Goal: Obtain resource: Download file/media

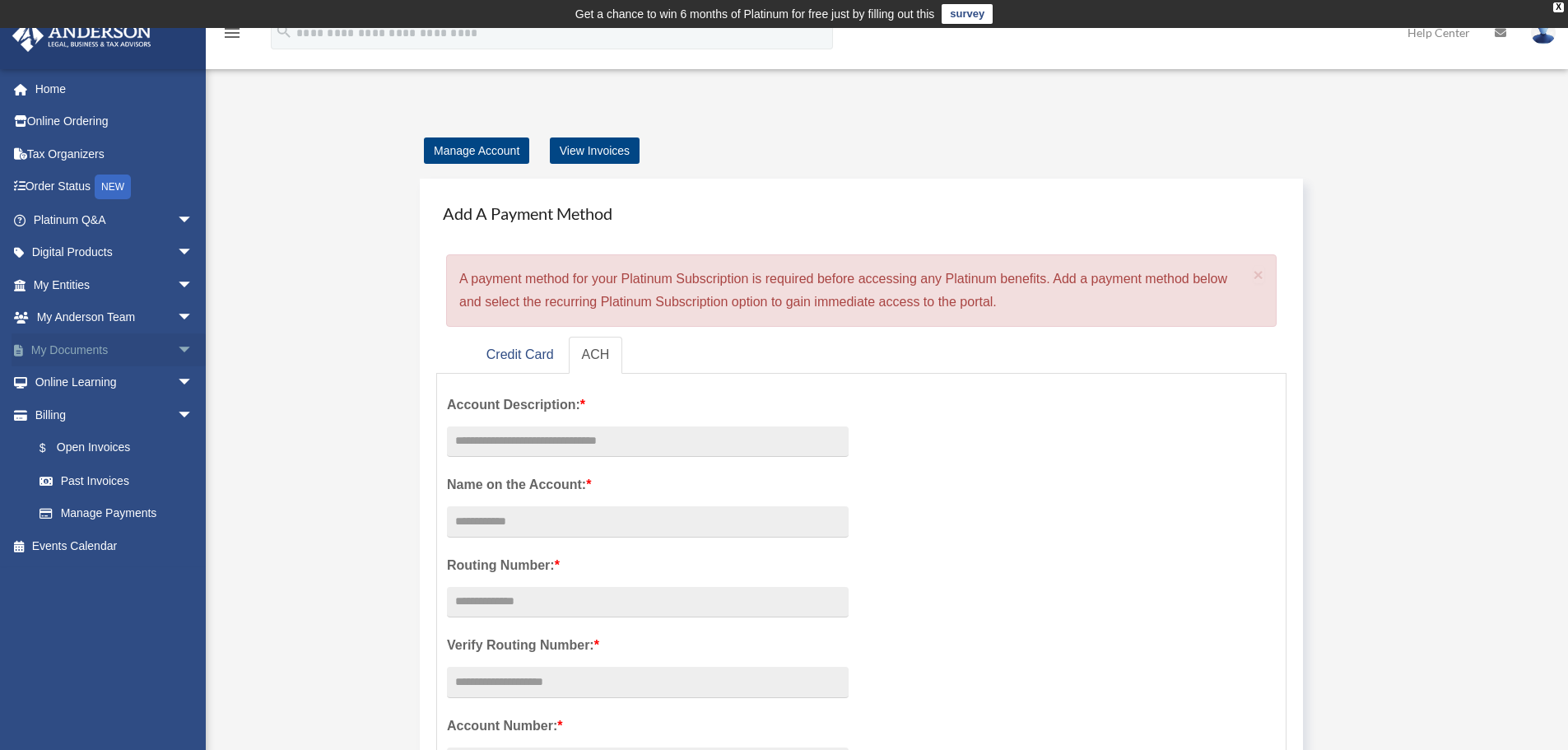
drag, startPoint x: 72, startPoint y: 349, endPoint x: 356, endPoint y: 422, distance: 293.2
click at [72, 349] on link "My Documents arrow_drop_down" at bounding box center [115, 350] width 207 height 33
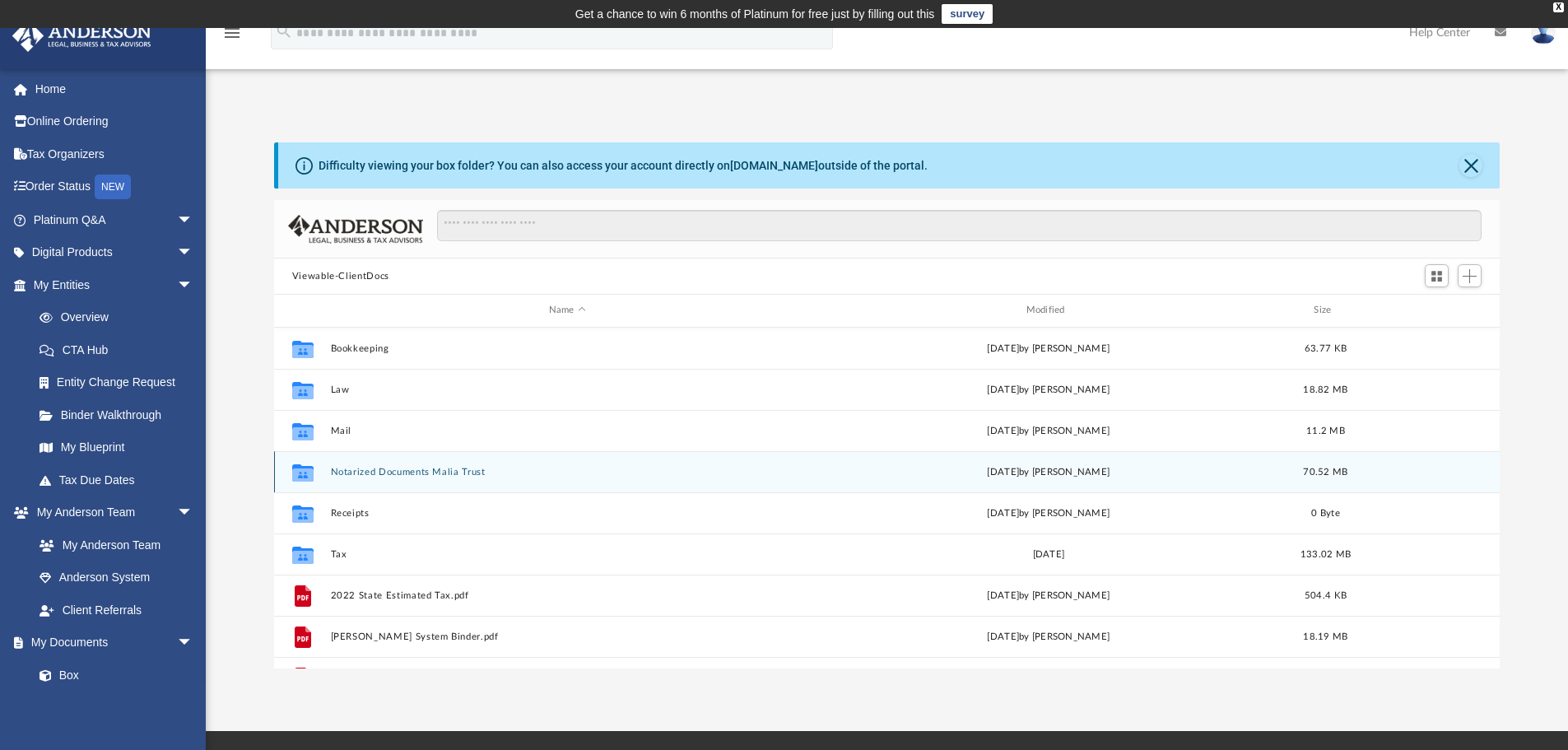
scroll to position [362, 1214]
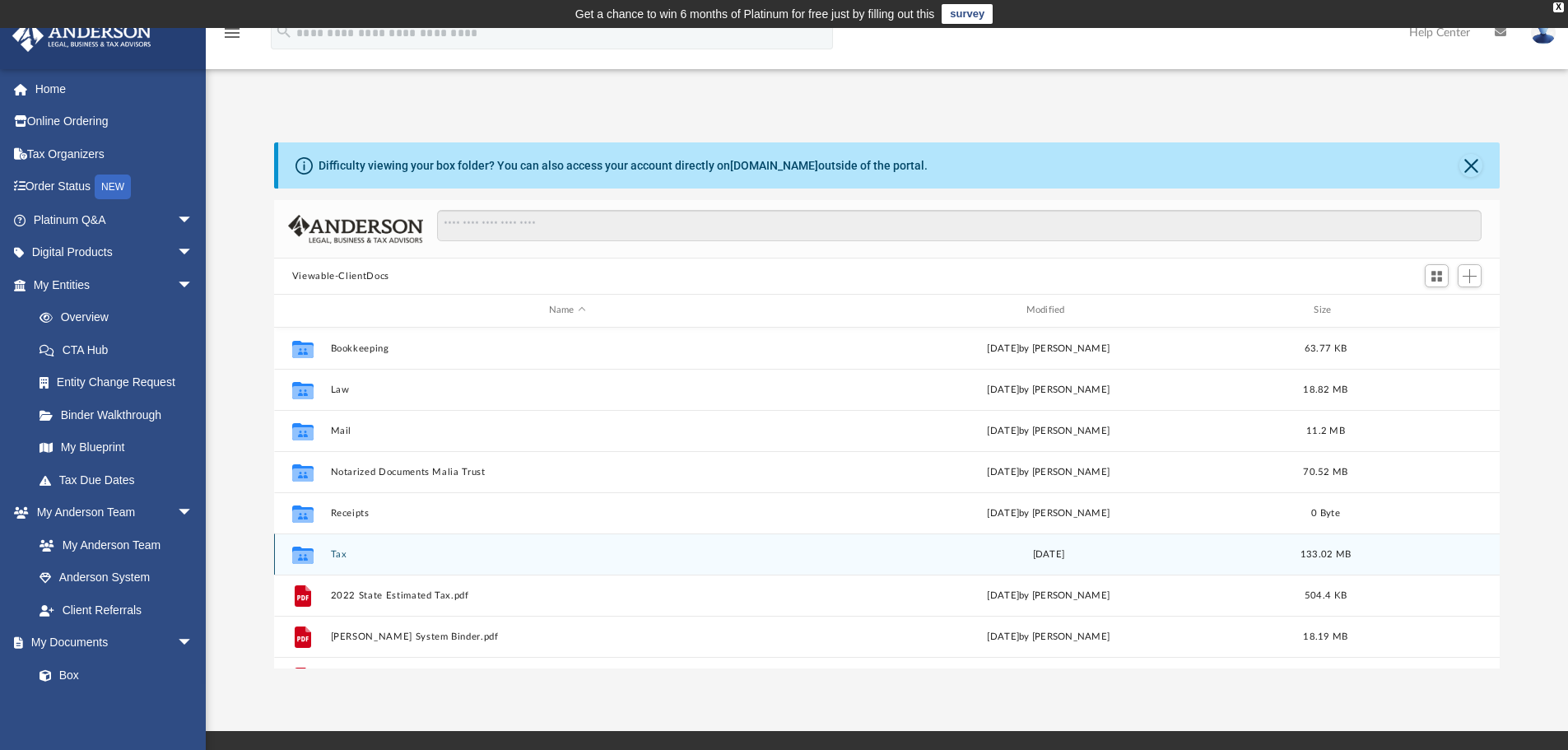
click at [411, 562] on div "Collaborated Folder Tax [DATE] 133.02 MB" at bounding box center [887, 554] width 1226 height 42
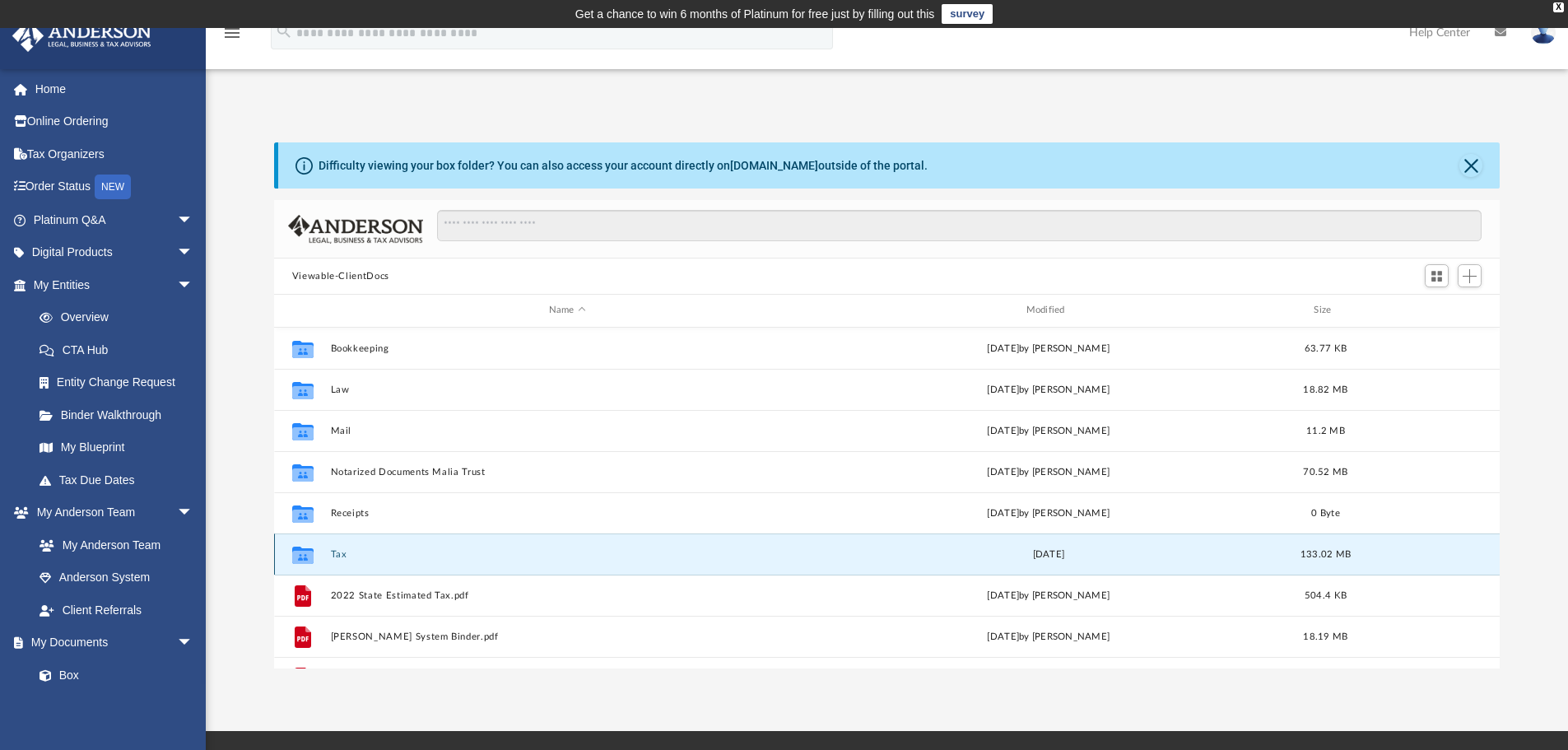
click at [411, 562] on div "Collaborated Folder Tax [DATE] 133.02 MB" at bounding box center [887, 554] width 1226 height 42
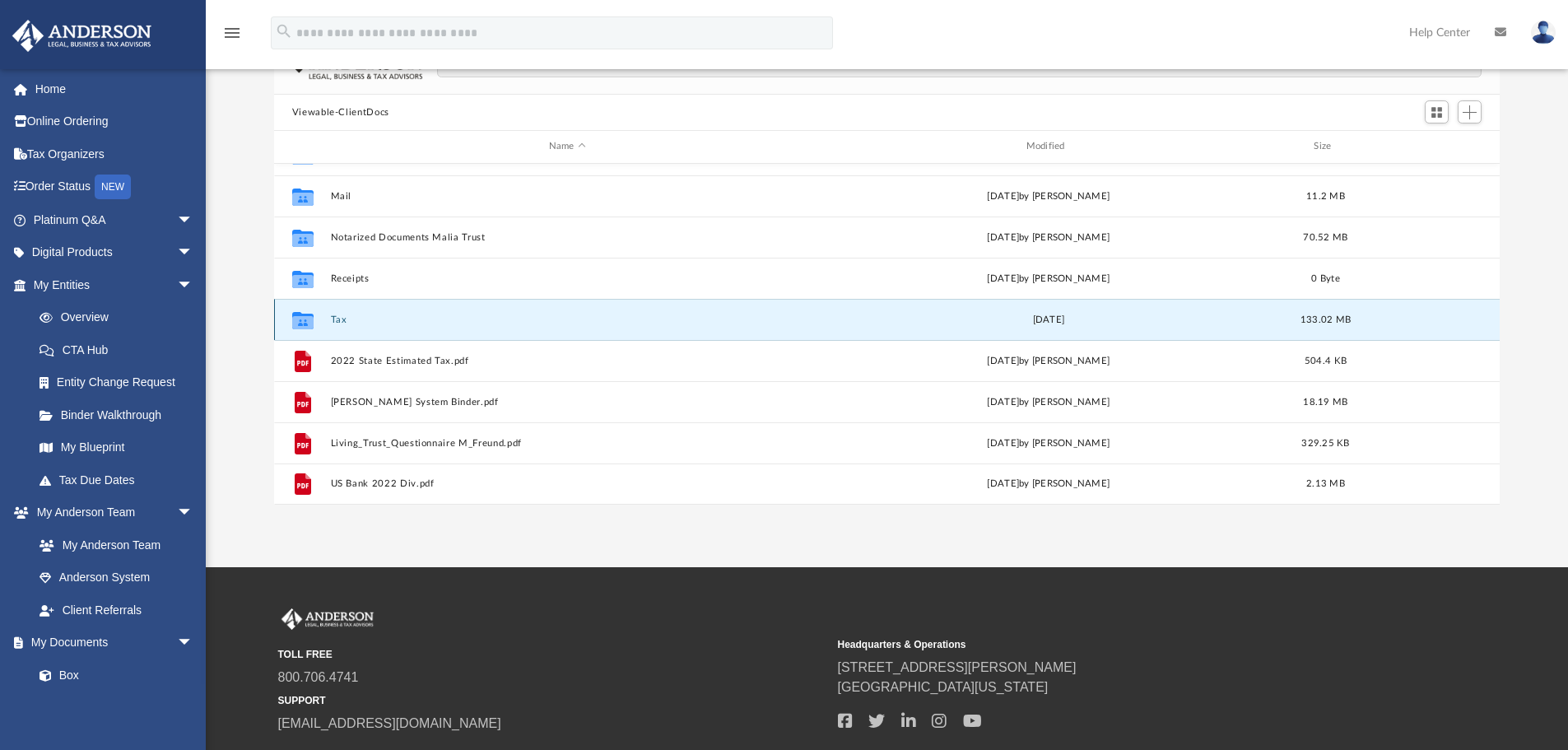
scroll to position [164, 0]
click at [333, 319] on button "Tax" at bounding box center [567, 319] width 474 height 11
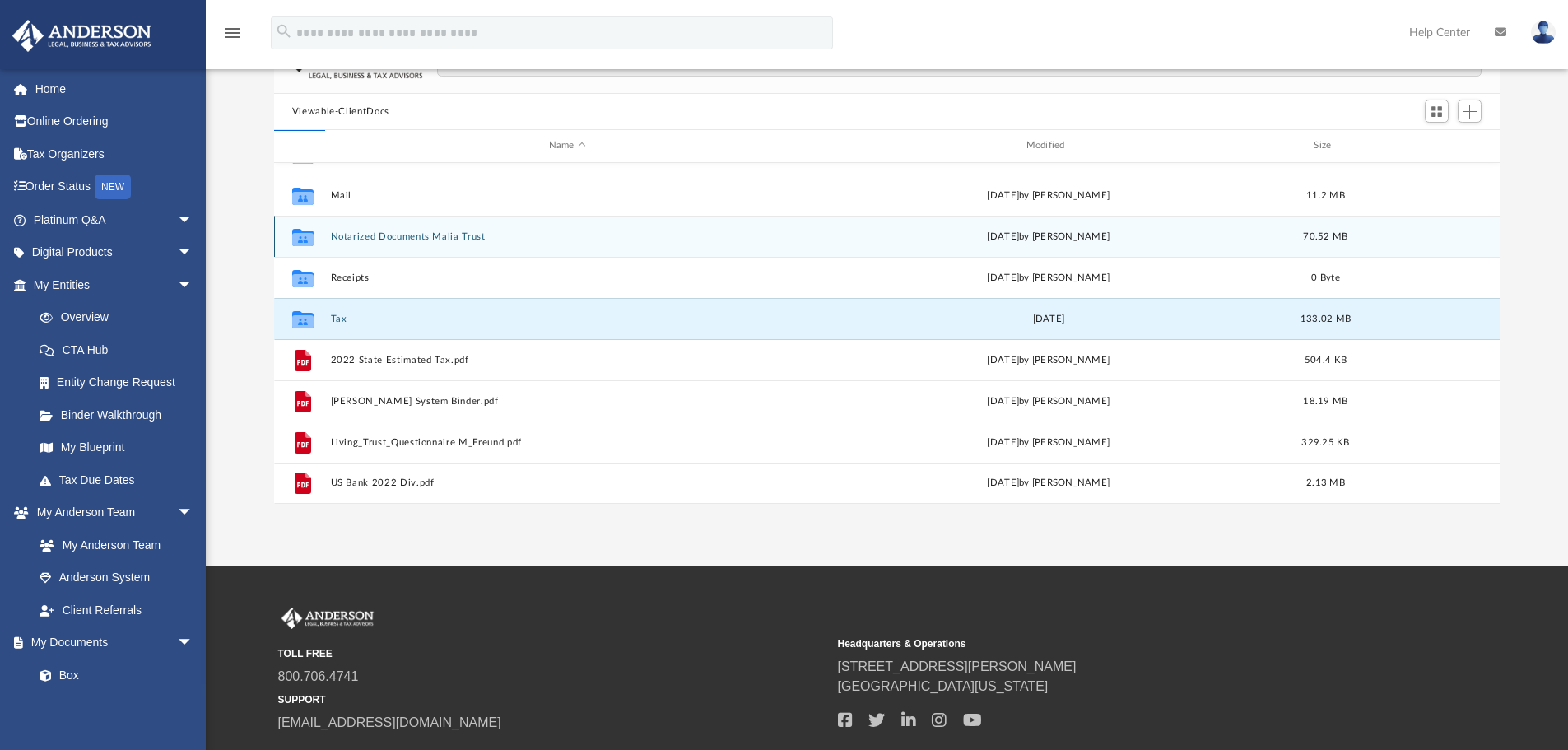
scroll to position [0, 0]
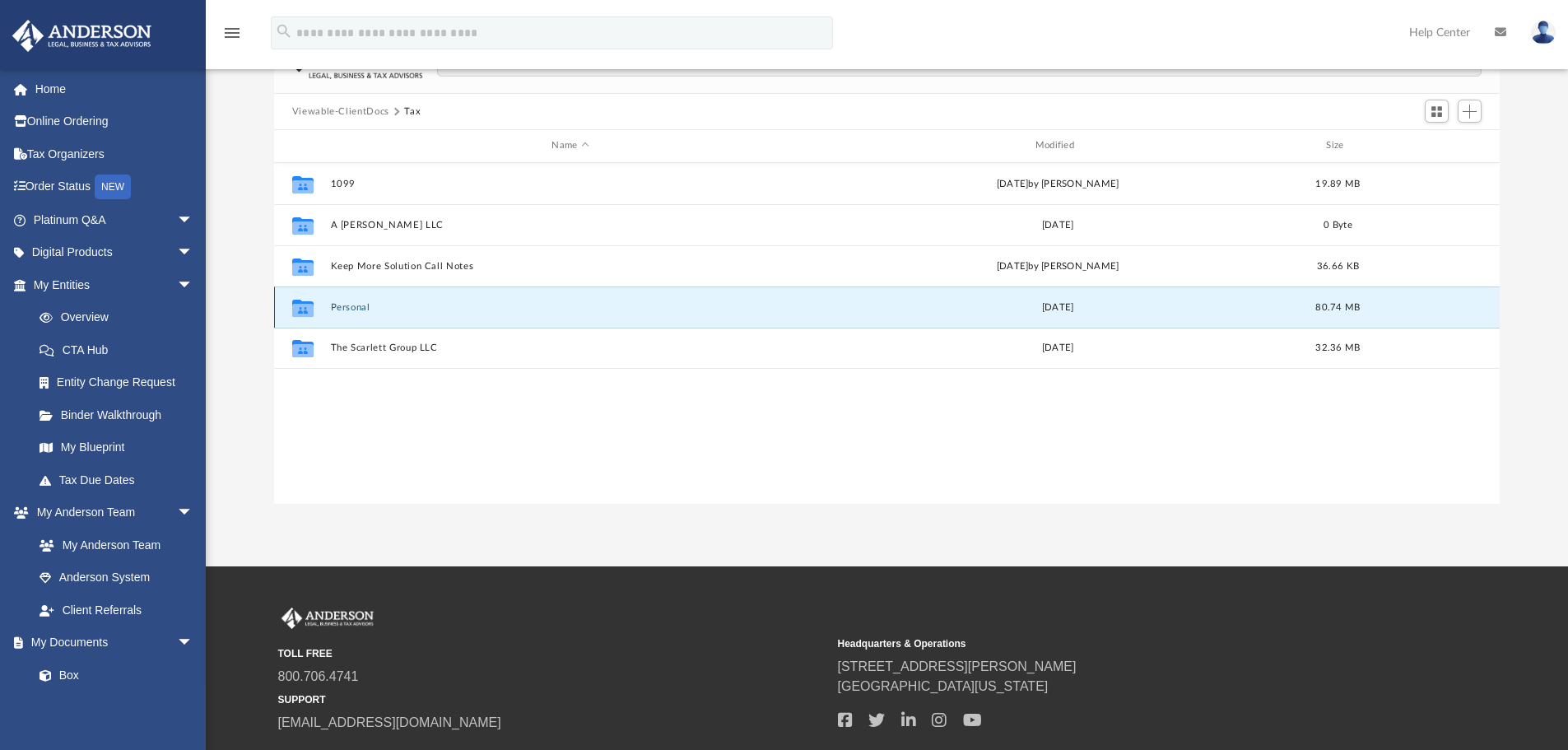
click at [387, 304] on button "Personal" at bounding box center [569, 307] width 480 height 11
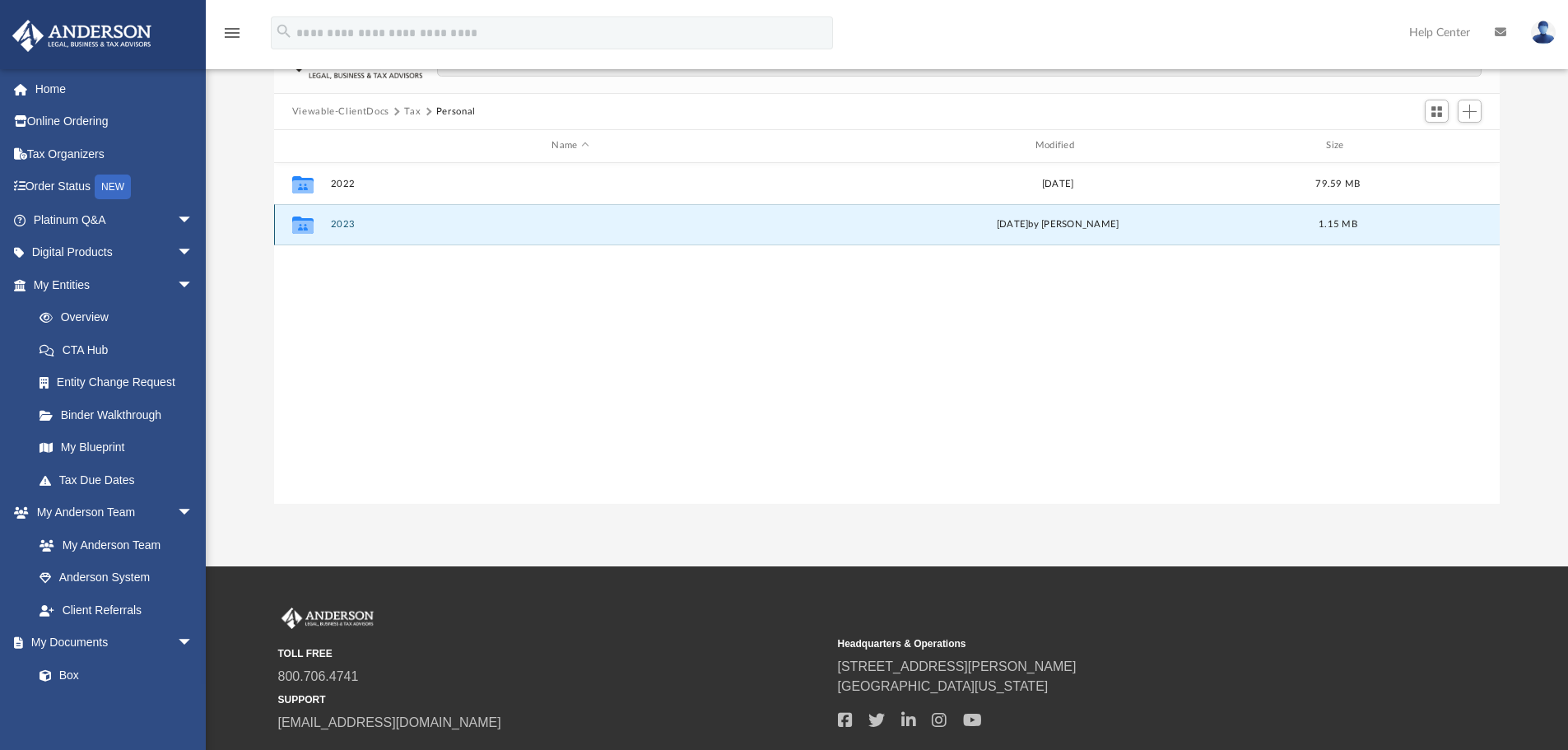
click at [384, 221] on button "2023" at bounding box center [569, 224] width 480 height 11
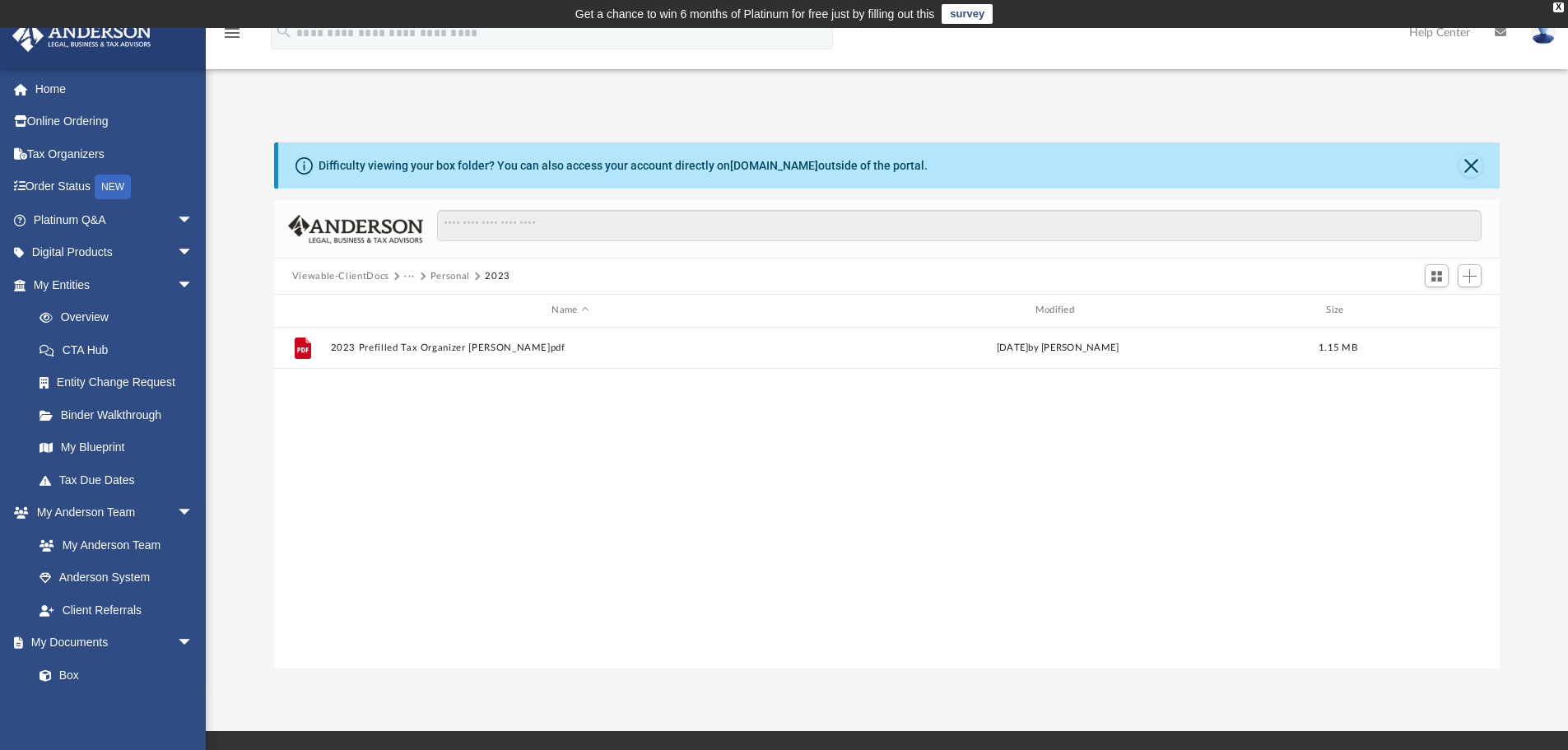
click at [450, 276] on button "Personal" at bounding box center [450, 277] width 40 height 14
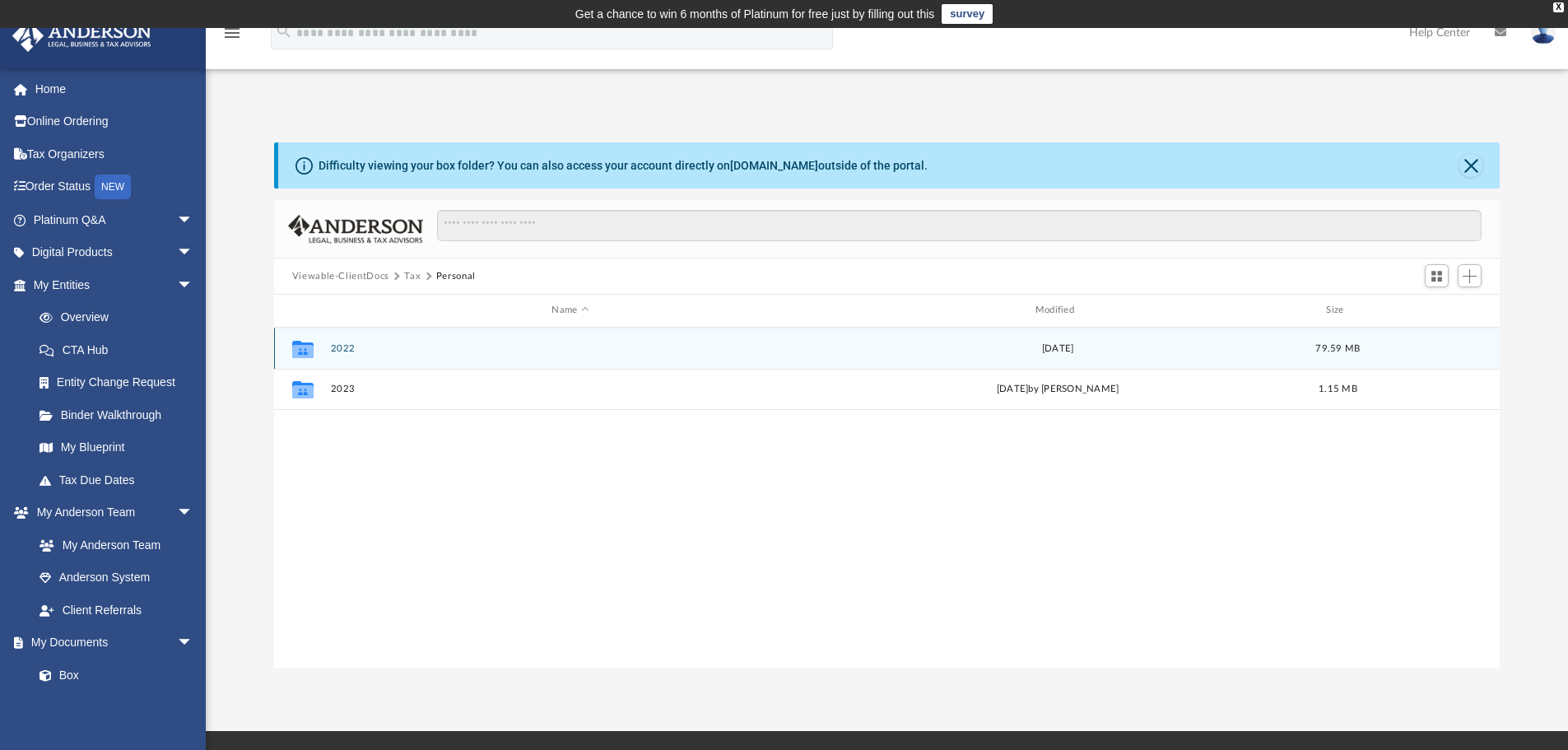
click at [427, 354] on button "2022" at bounding box center [569, 349] width 480 height 11
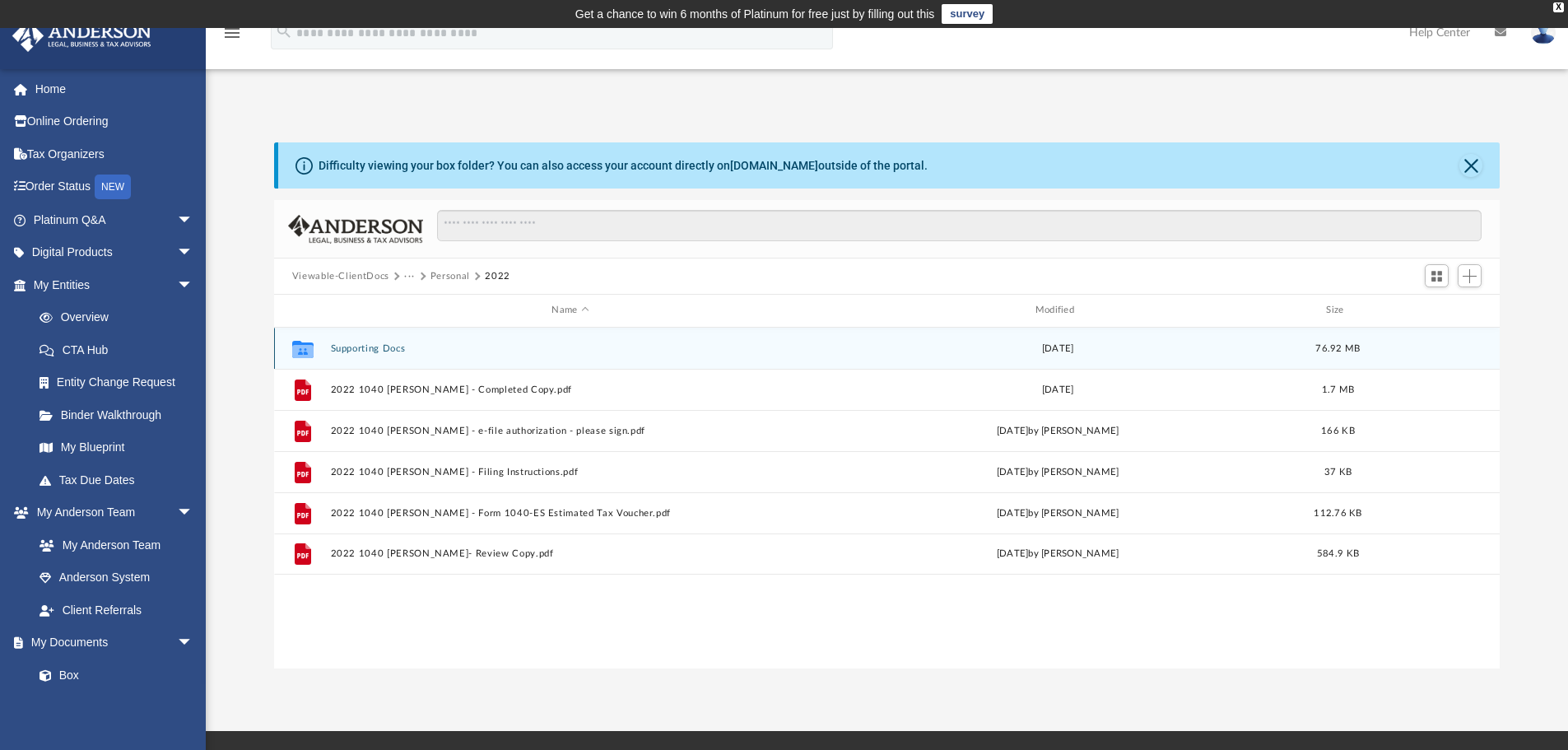
click at [345, 349] on button "Supporting Docs" at bounding box center [569, 349] width 480 height 11
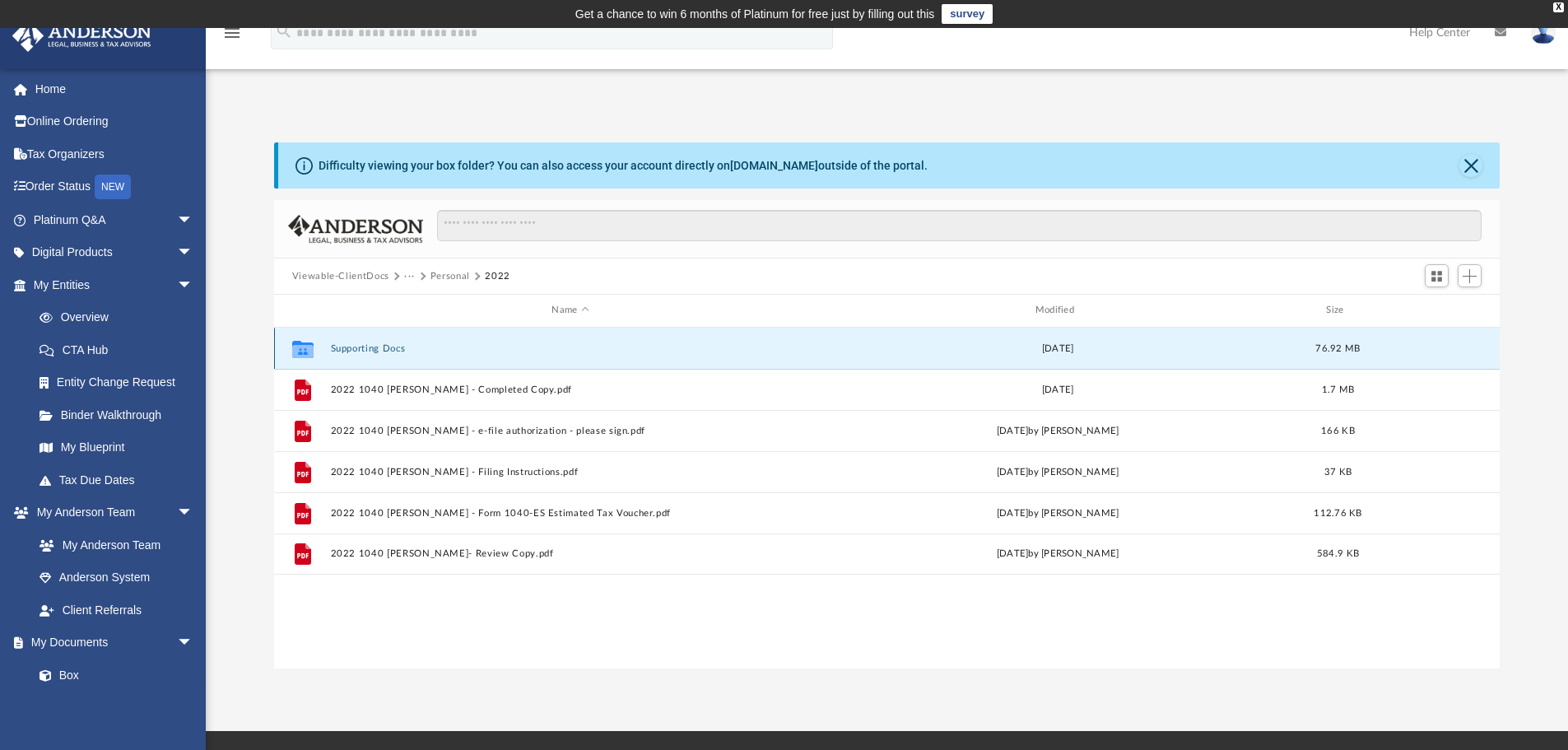
click at [345, 349] on button "Supporting Docs" at bounding box center [569, 349] width 480 height 11
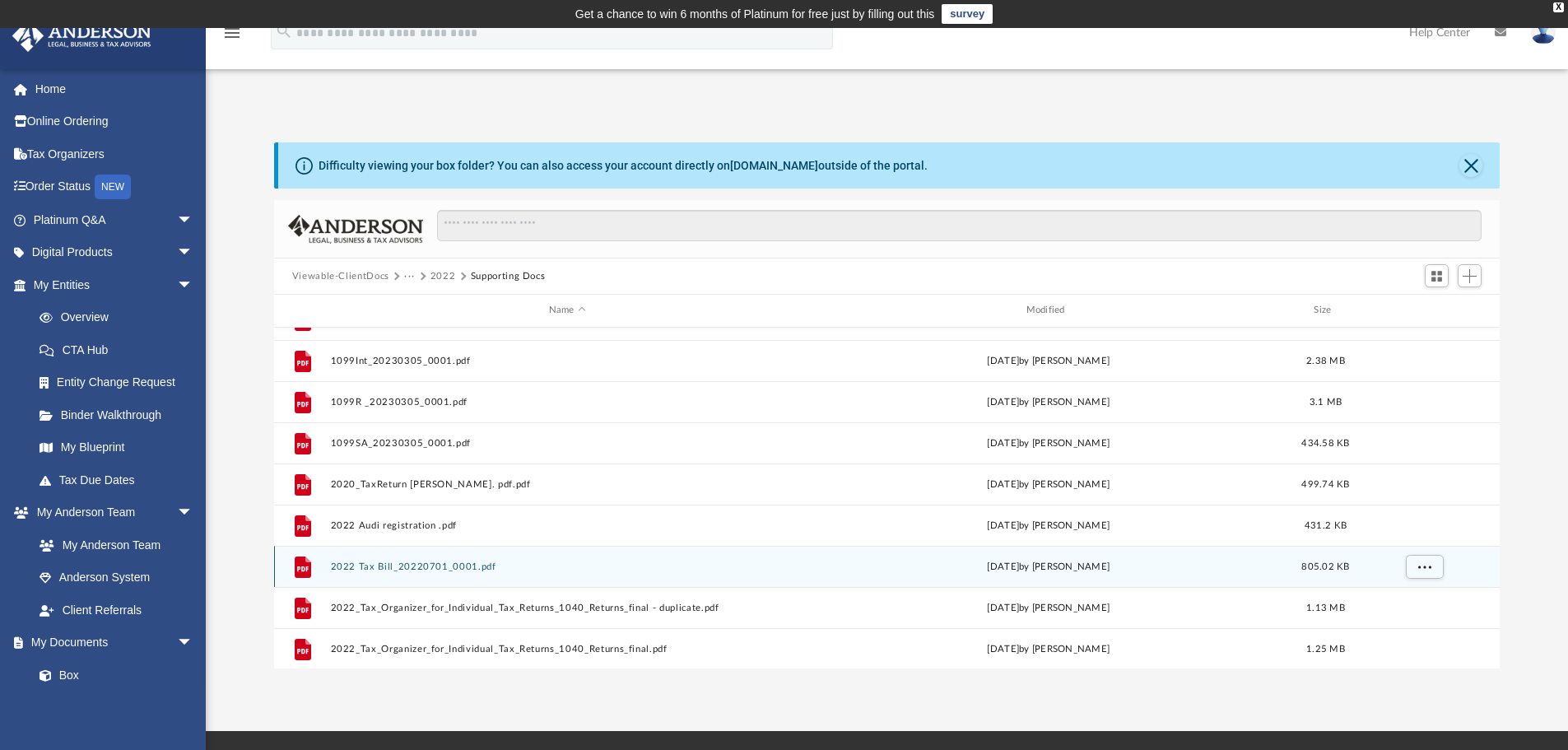
scroll to position [411, 0]
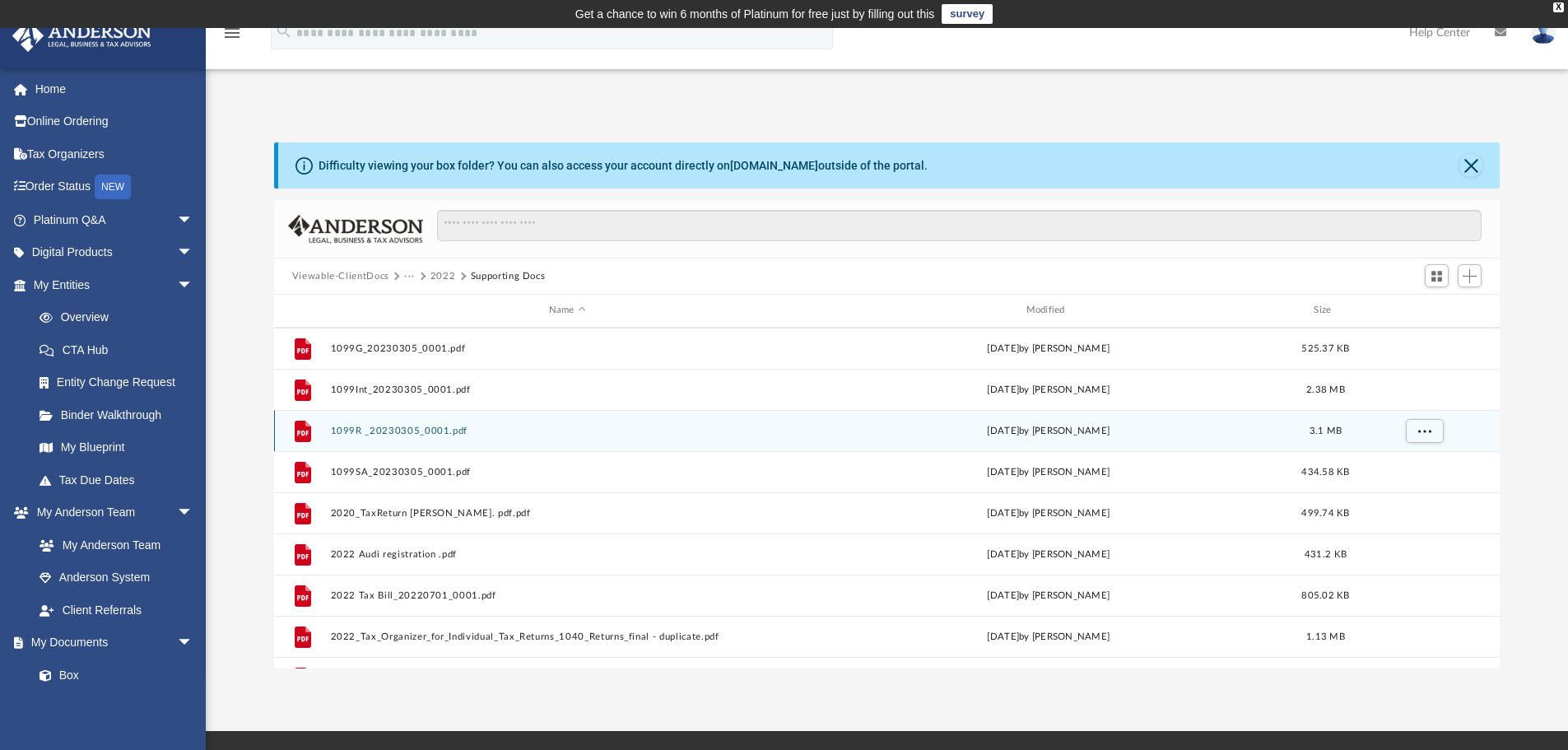
click at [446, 433] on button "1099R _20230305_0001.pdf" at bounding box center [567, 431] width 474 height 11
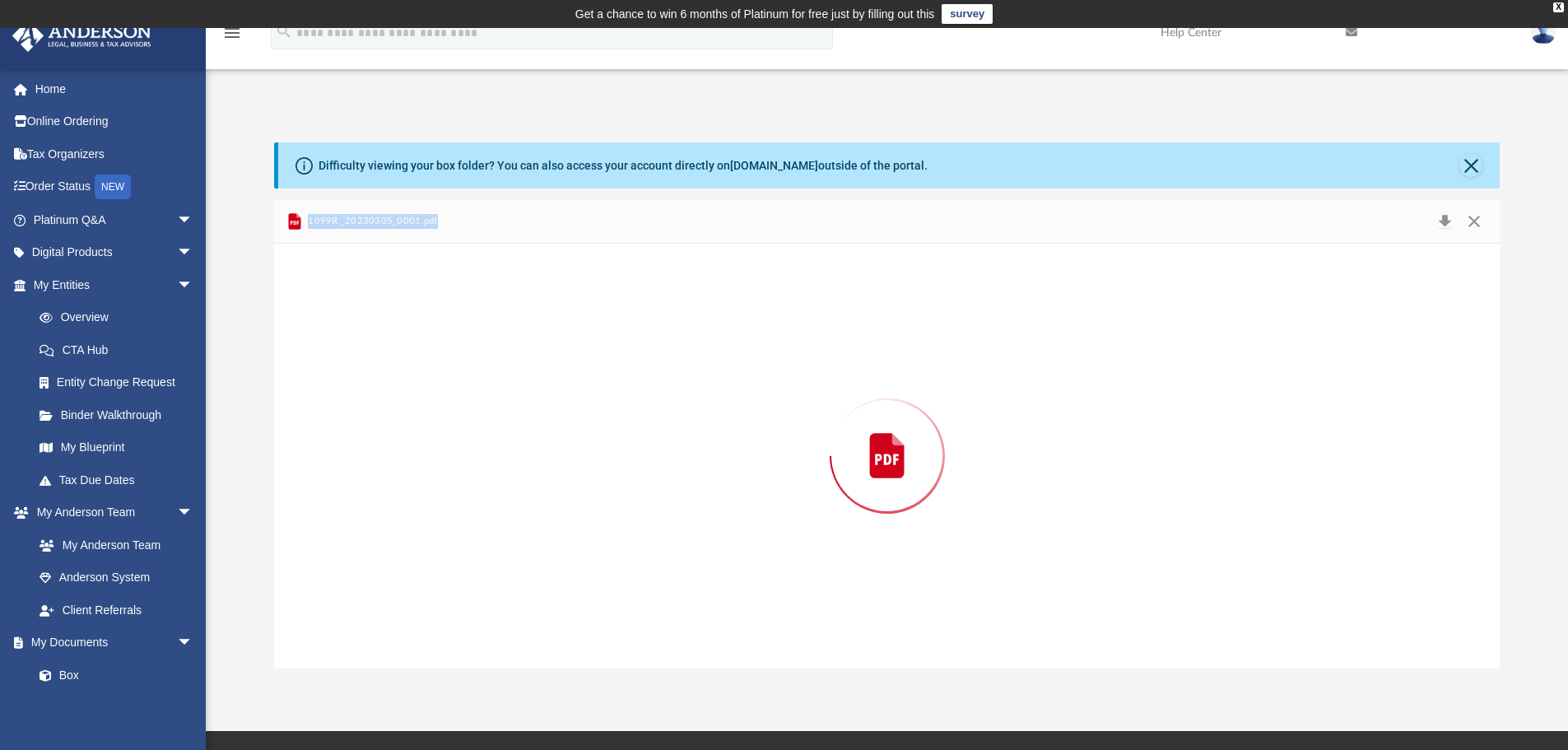
click at [446, 433] on div "Preview" at bounding box center [887, 456] width 1226 height 425
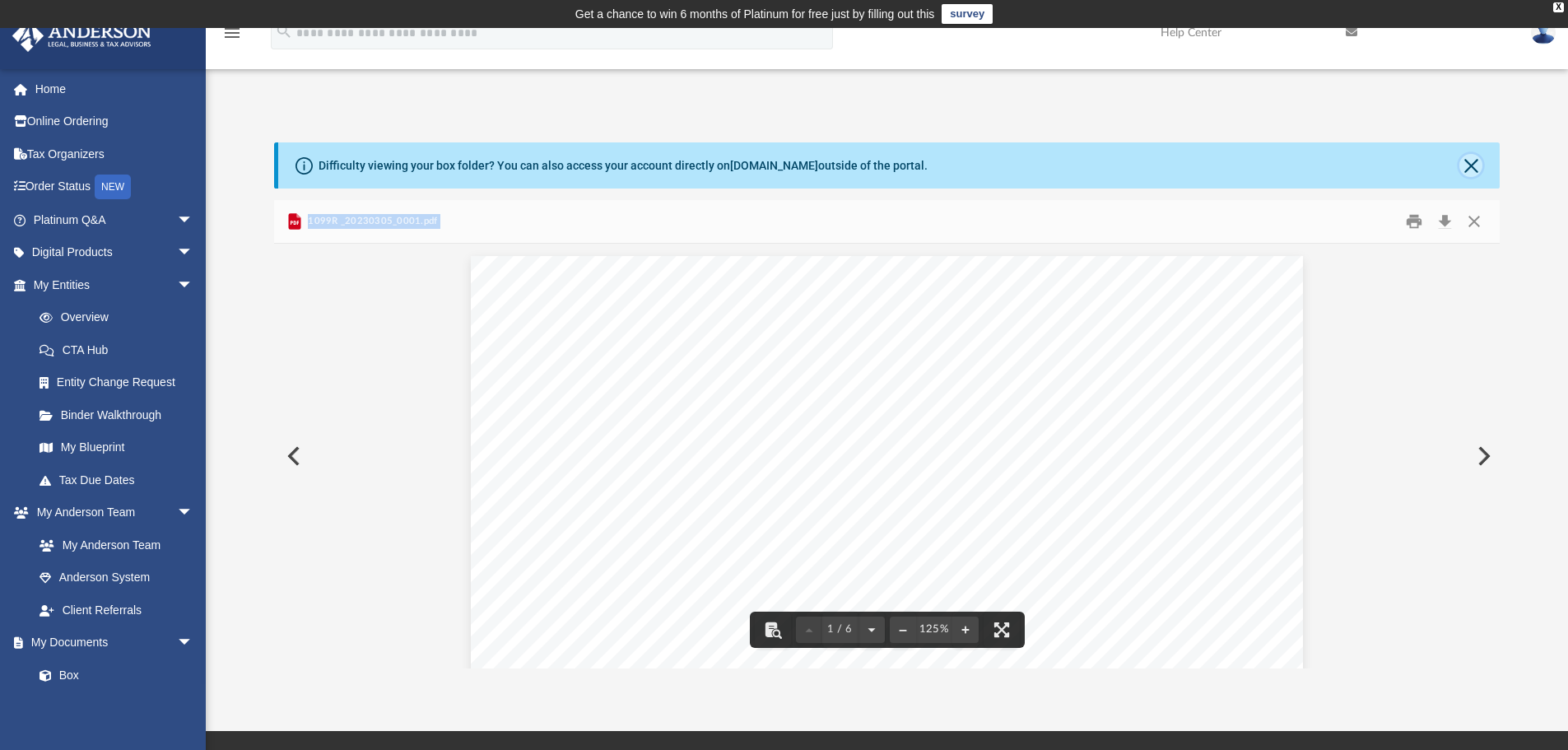
click at [1480, 169] on button "Close" at bounding box center [1471, 165] width 23 height 23
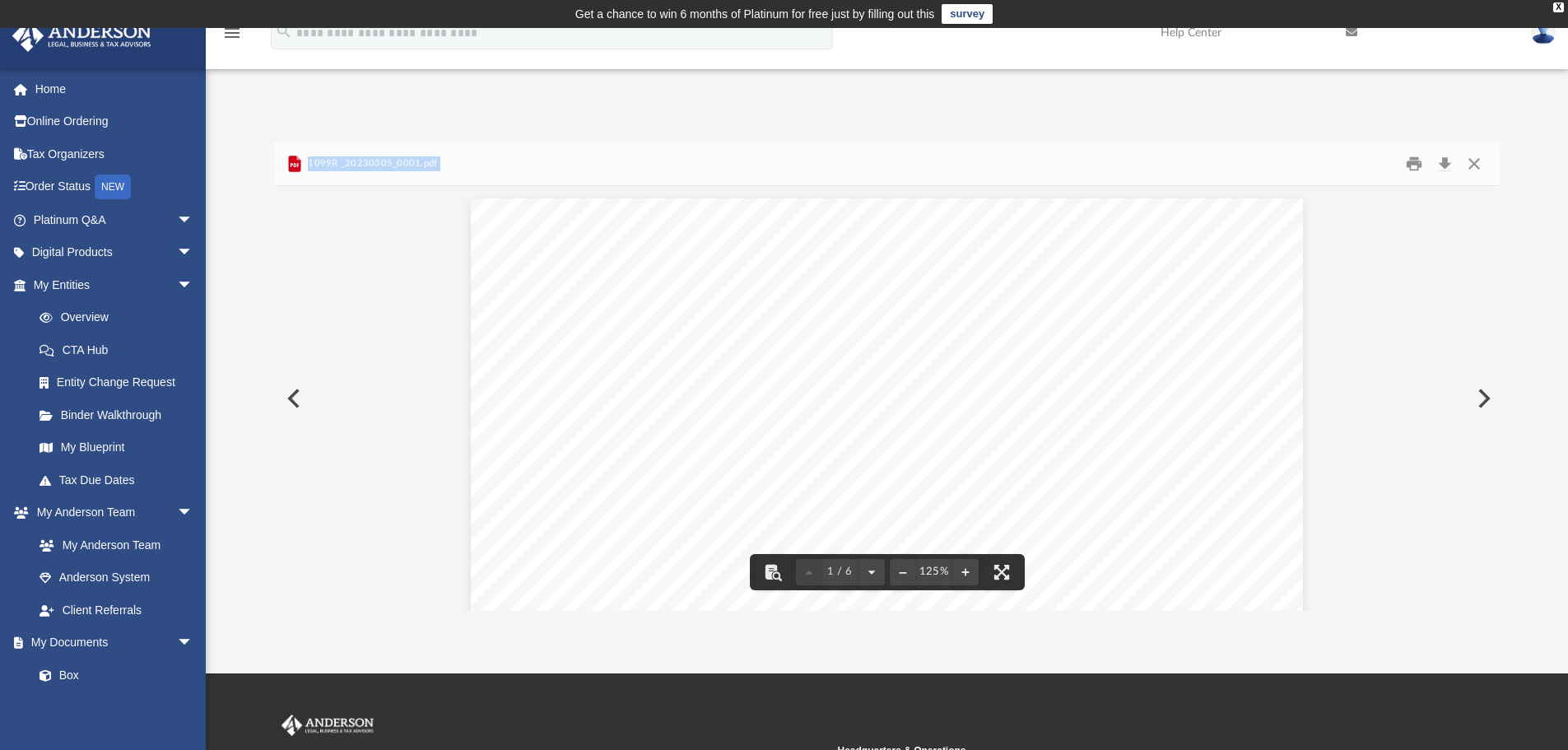
click at [1479, 398] on button "Preview" at bounding box center [1483, 398] width 36 height 46
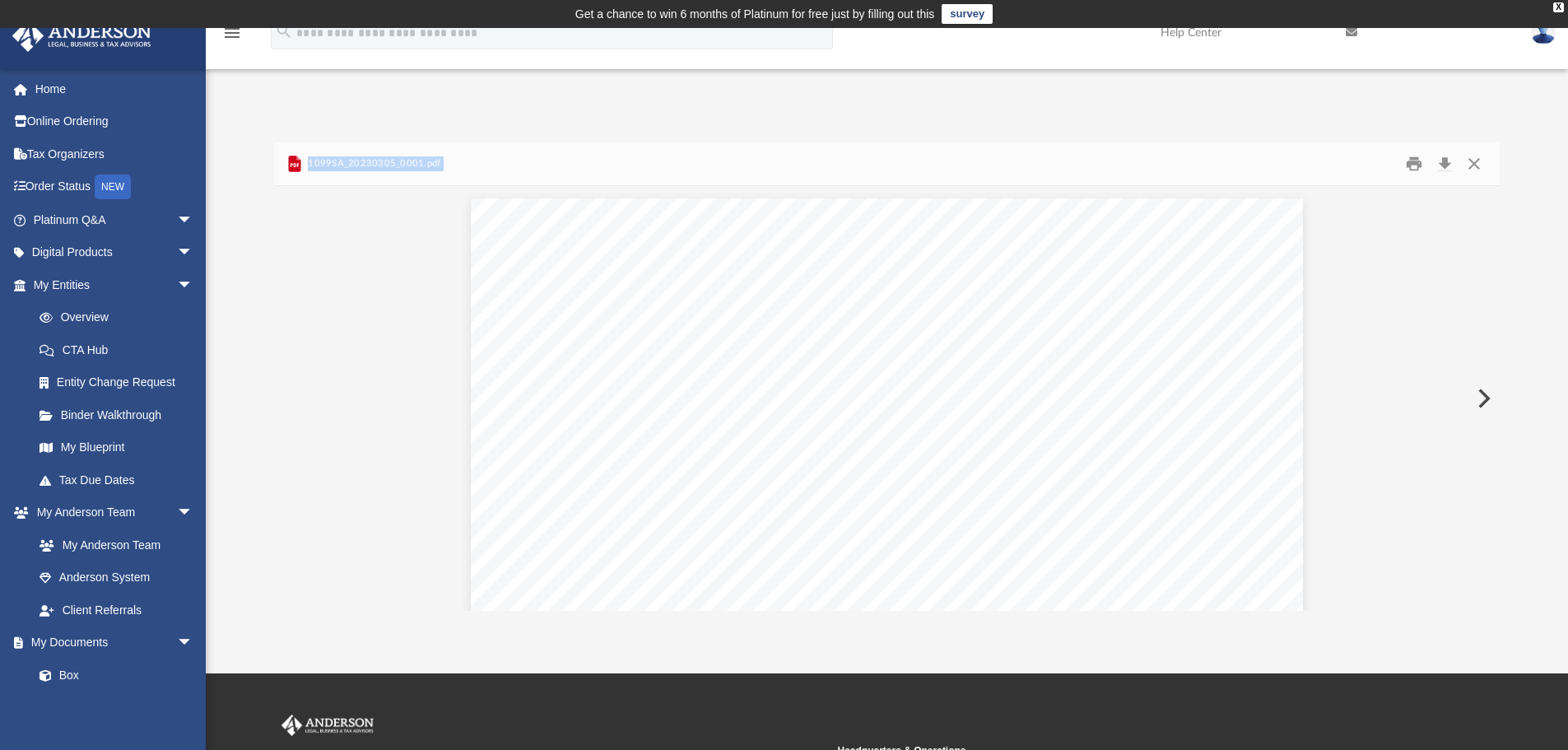
click at [1479, 398] on button "Preview" at bounding box center [1483, 398] width 36 height 46
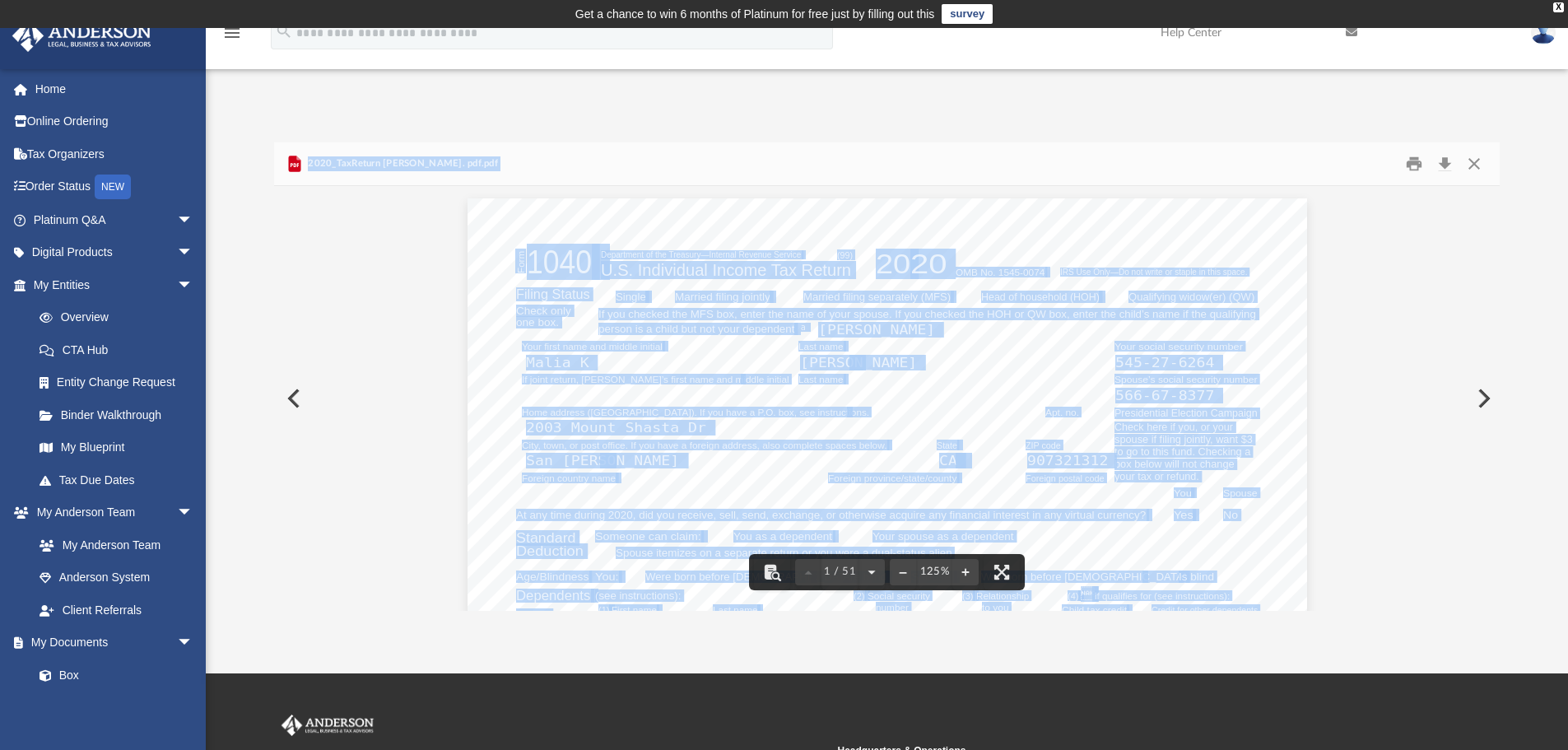
click at [280, 398] on button "Preview" at bounding box center [292, 398] width 36 height 46
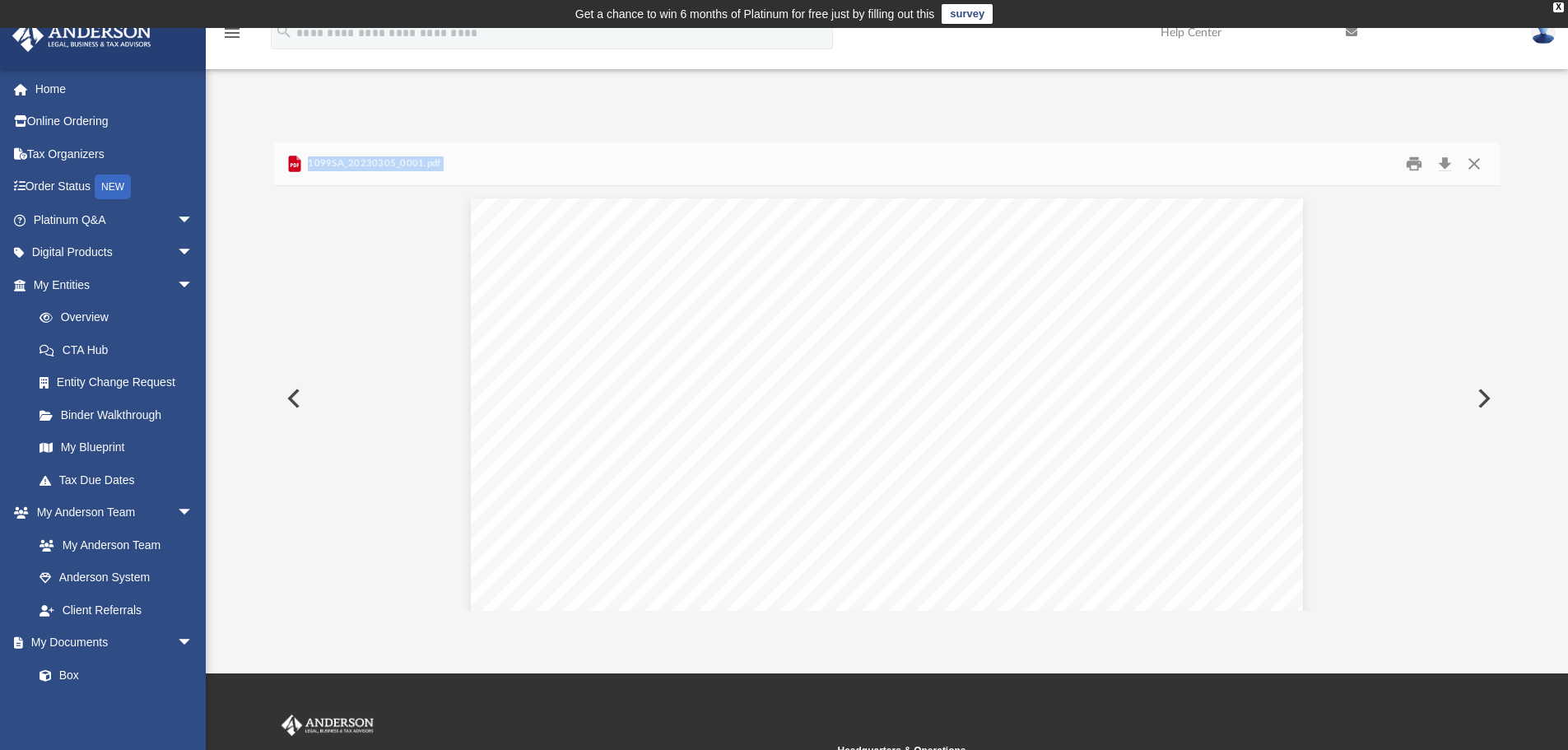
click at [291, 395] on button "Preview" at bounding box center [292, 398] width 36 height 46
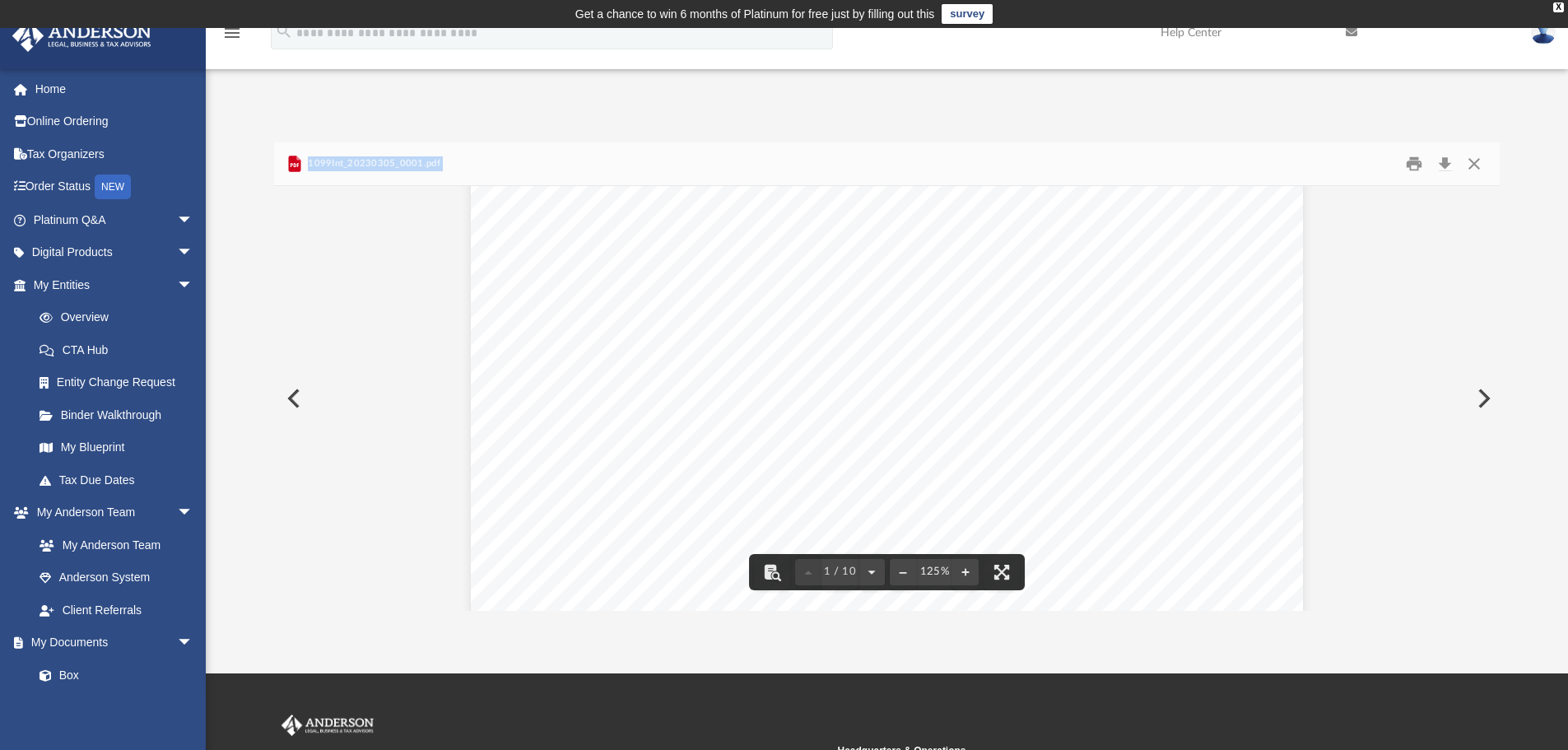
scroll to position [577, 0]
click at [288, 400] on button "Preview" at bounding box center [292, 398] width 36 height 46
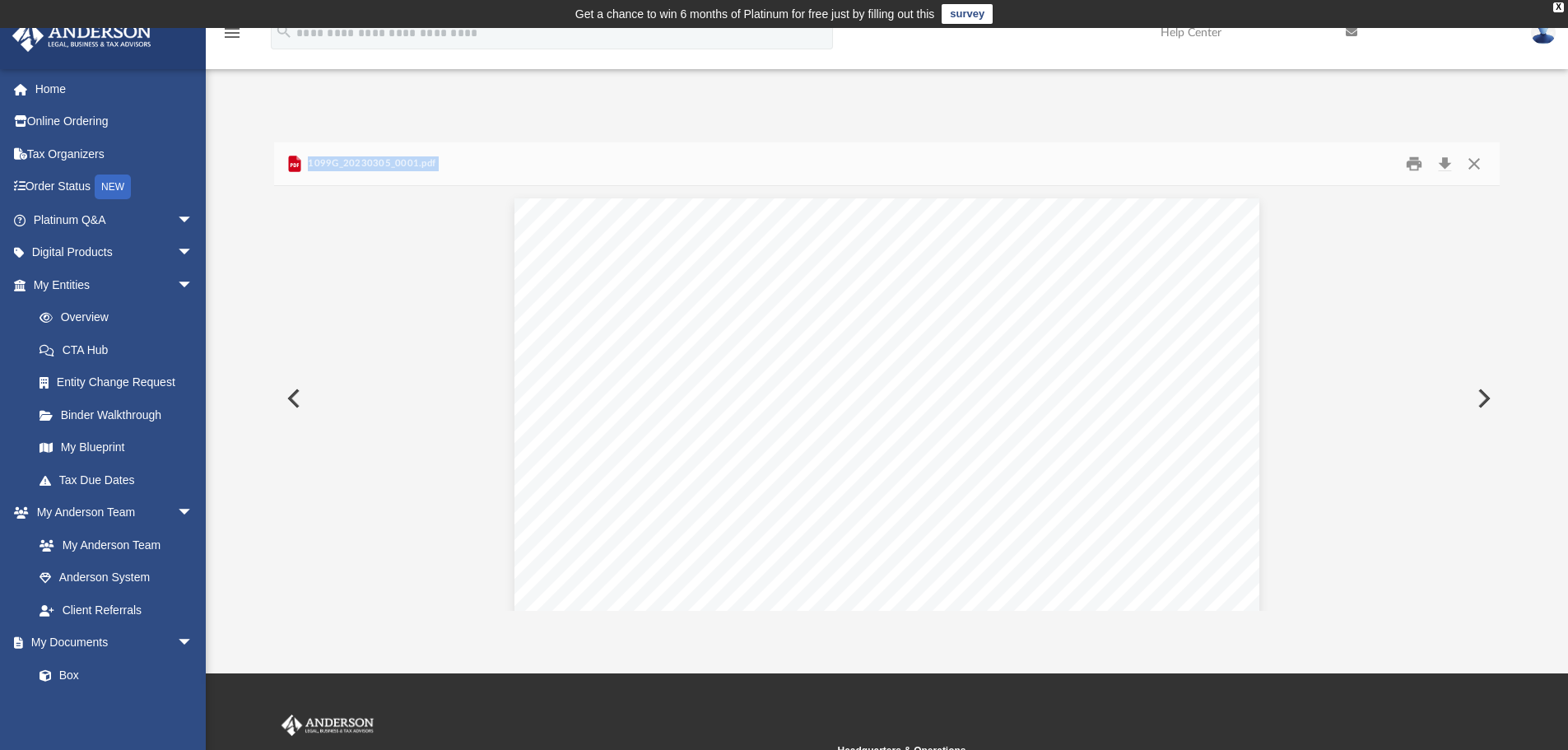
click at [290, 394] on button "Preview" at bounding box center [292, 398] width 36 height 46
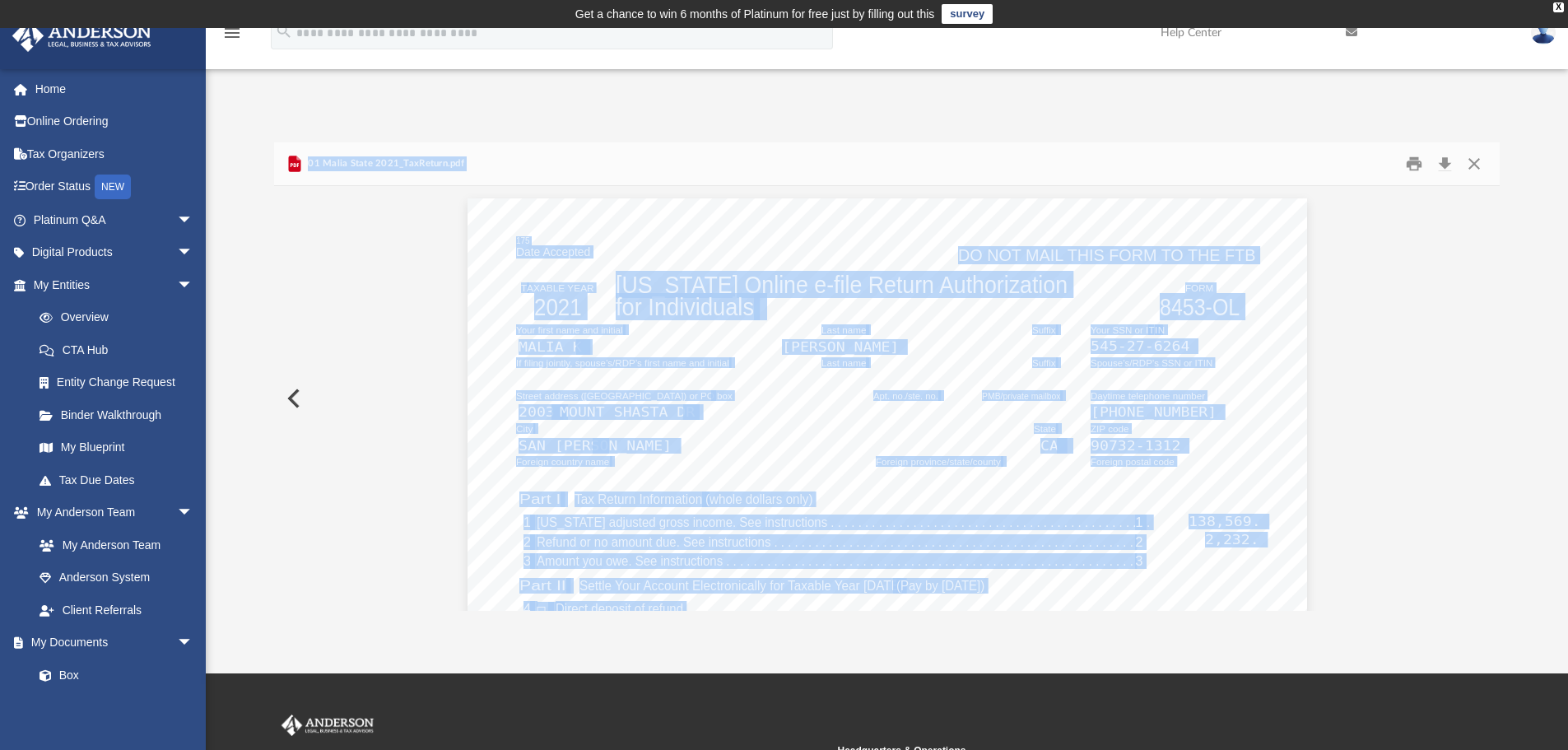
click at [290, 394] on button "Preview" at bounding box center [292, 398] width 36 height 46
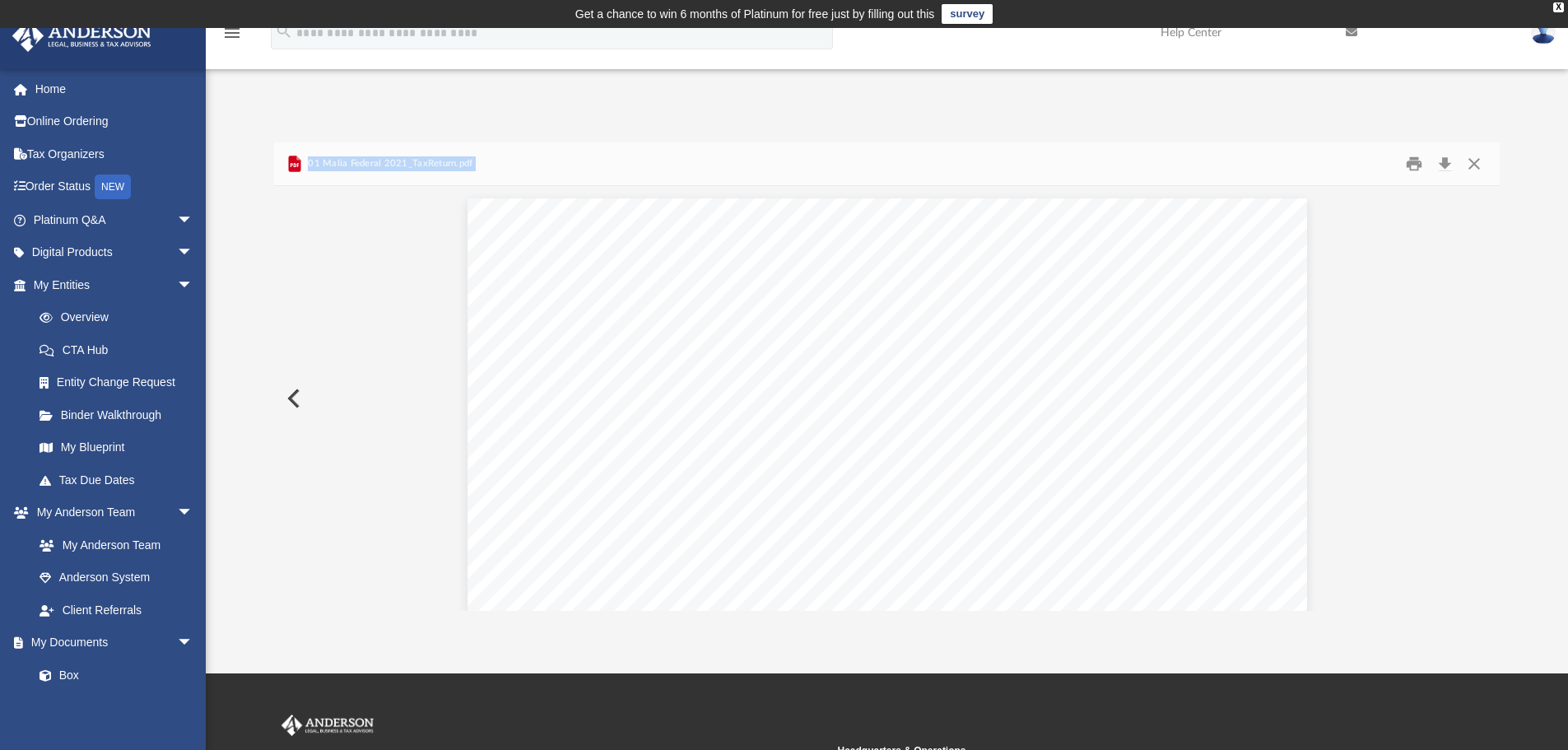
click at [290, 394] on button "Preview" at bounding box center [292, 398] width 36 height 46
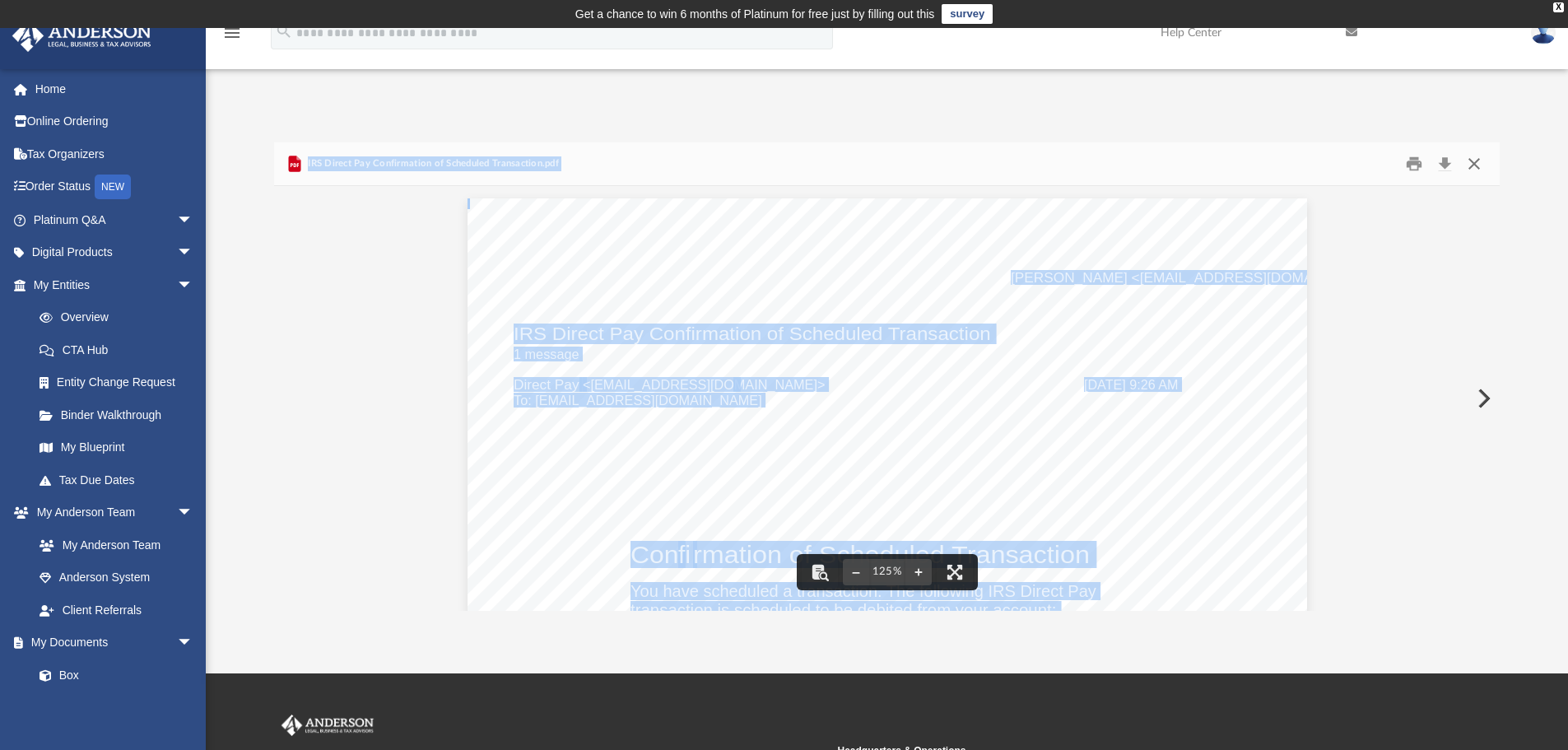
click at [1469, 166] on button "Close" at bounding box center [1474, 164] width 30 height 25
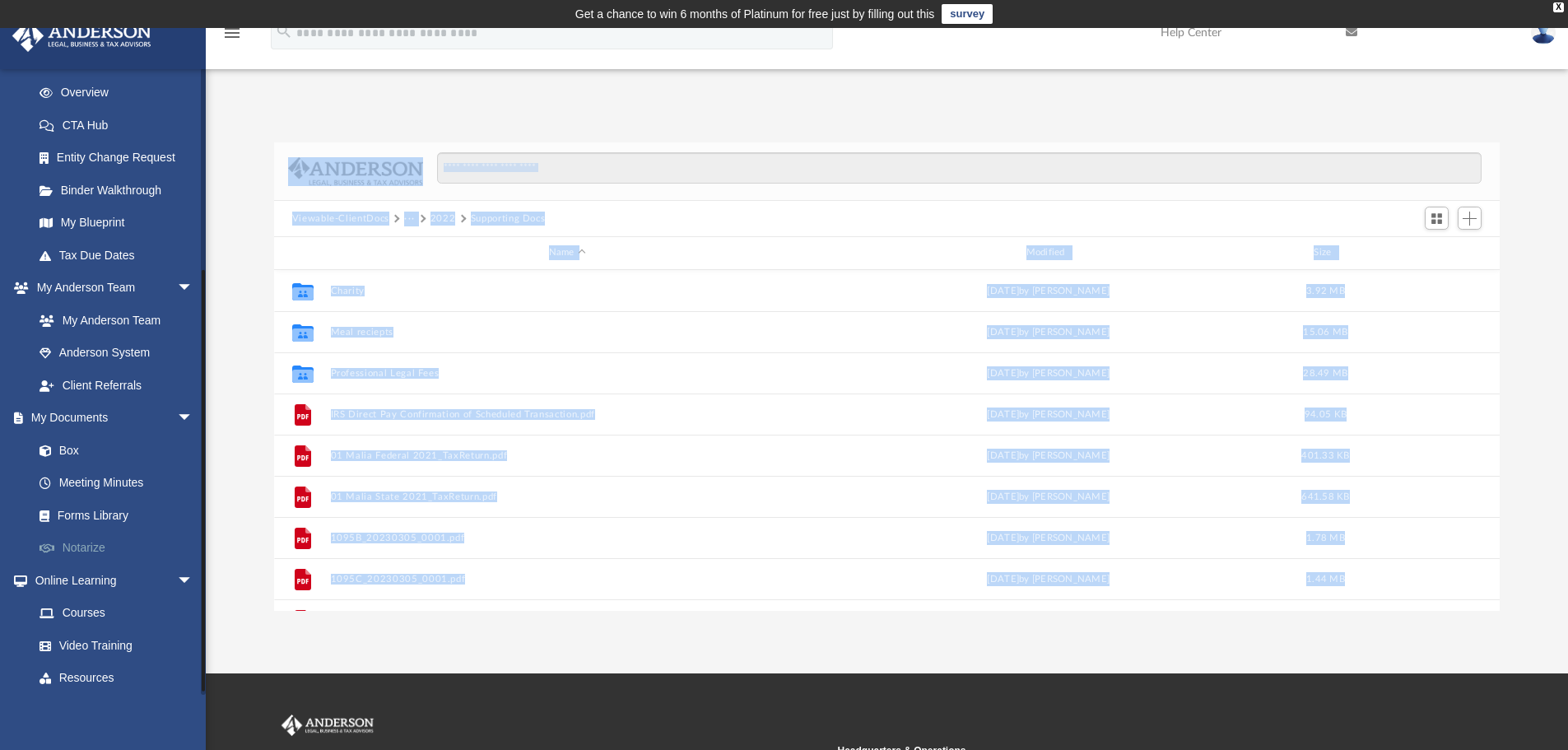
scroll to position [293, 0]
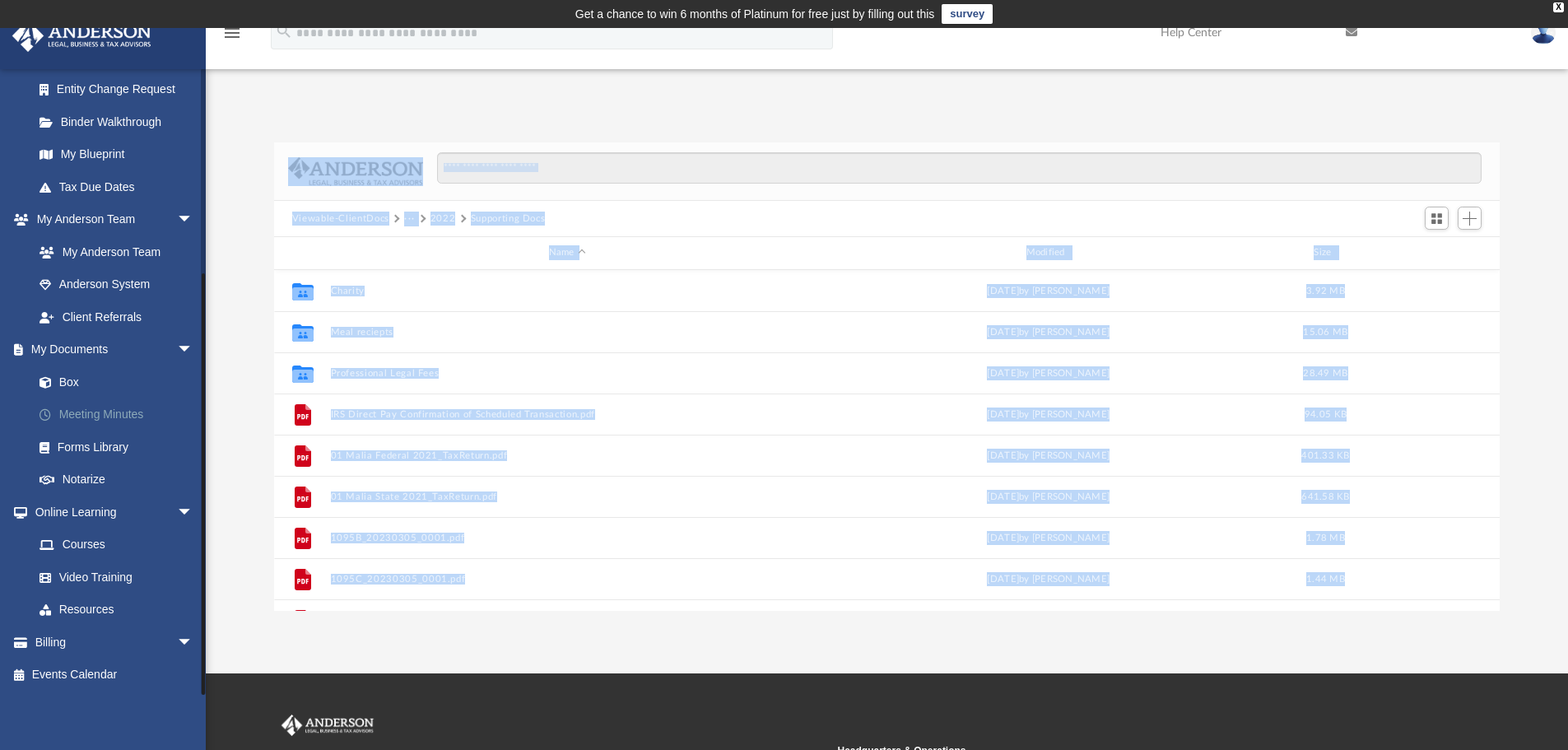
drag, startPoint x: 68, startPoint y: 374, endPoint x: 88, endPoint y: 399, distance: 32.0
click at [68, 374] on link "Box" at bounding box center [117, 381] width 187 height 33
click at [369, 217] on button "Viewable-ClientDocs" at bounding box center [340, 219] width 97 height 14
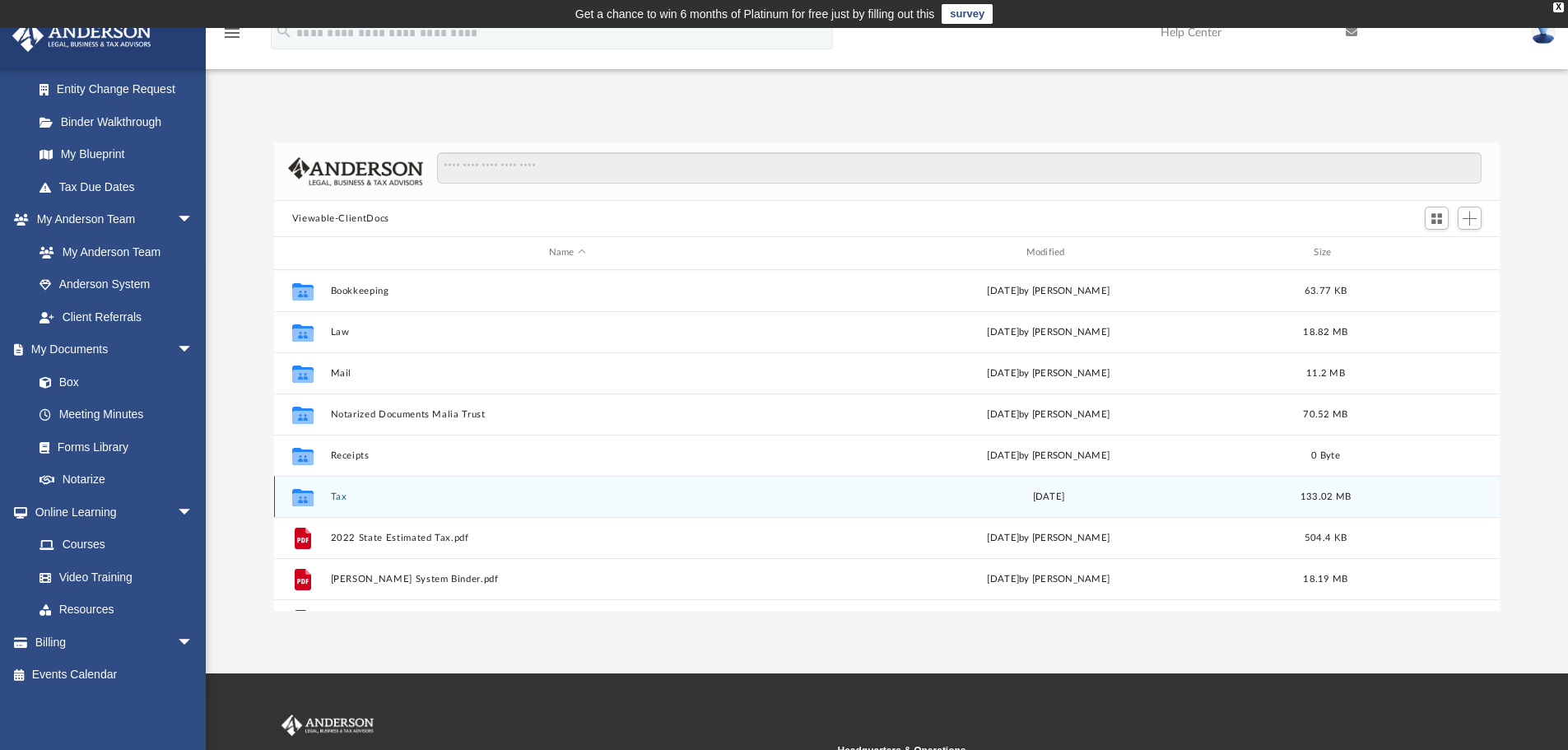
click at [387, 509] on div "Collaborated Folder Tax [DATE] 133.02 MB" at bounding box center [887, 497] width 1226 height 42
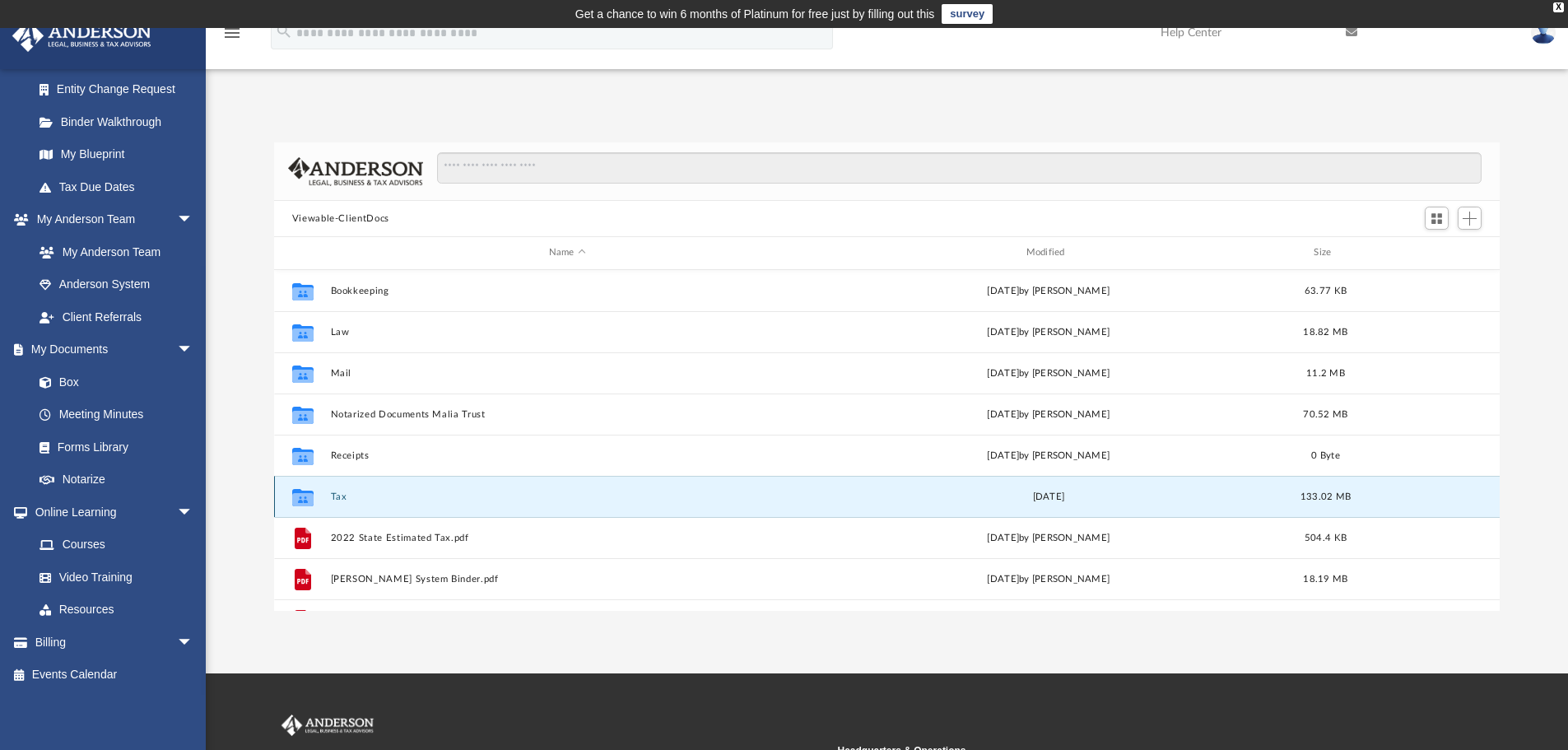
click at [387, 508] on div "Collaborated Folder Tax [DATE] 133.02 MB" at bounding box center [887, 497] width 1226 height 42
click at [367, 494] on button "Tax" at bounding box center [567, 497] width 474 height 11
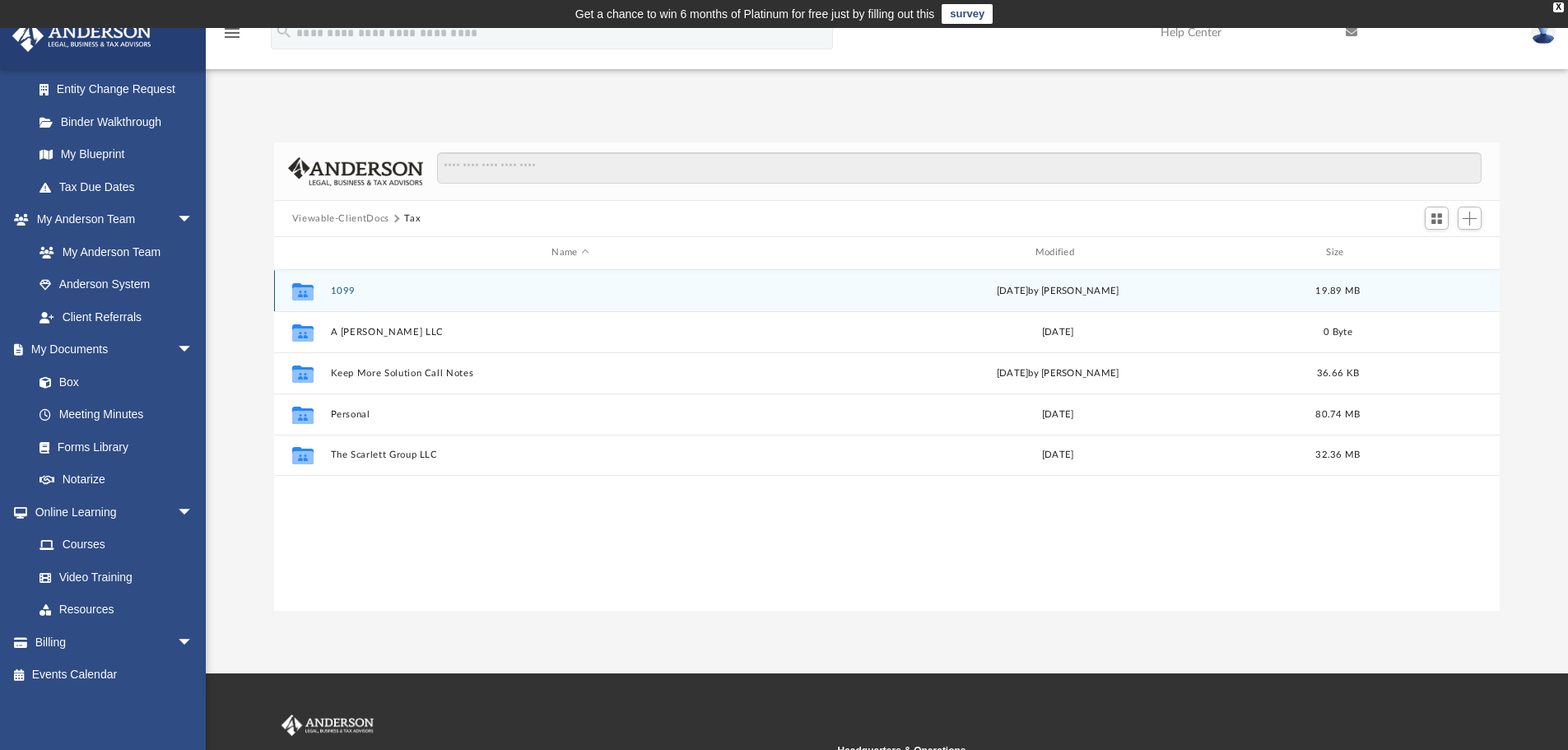
click at [377, 291] on button "1099" at bounding box center [569, 291] width 480 height 11
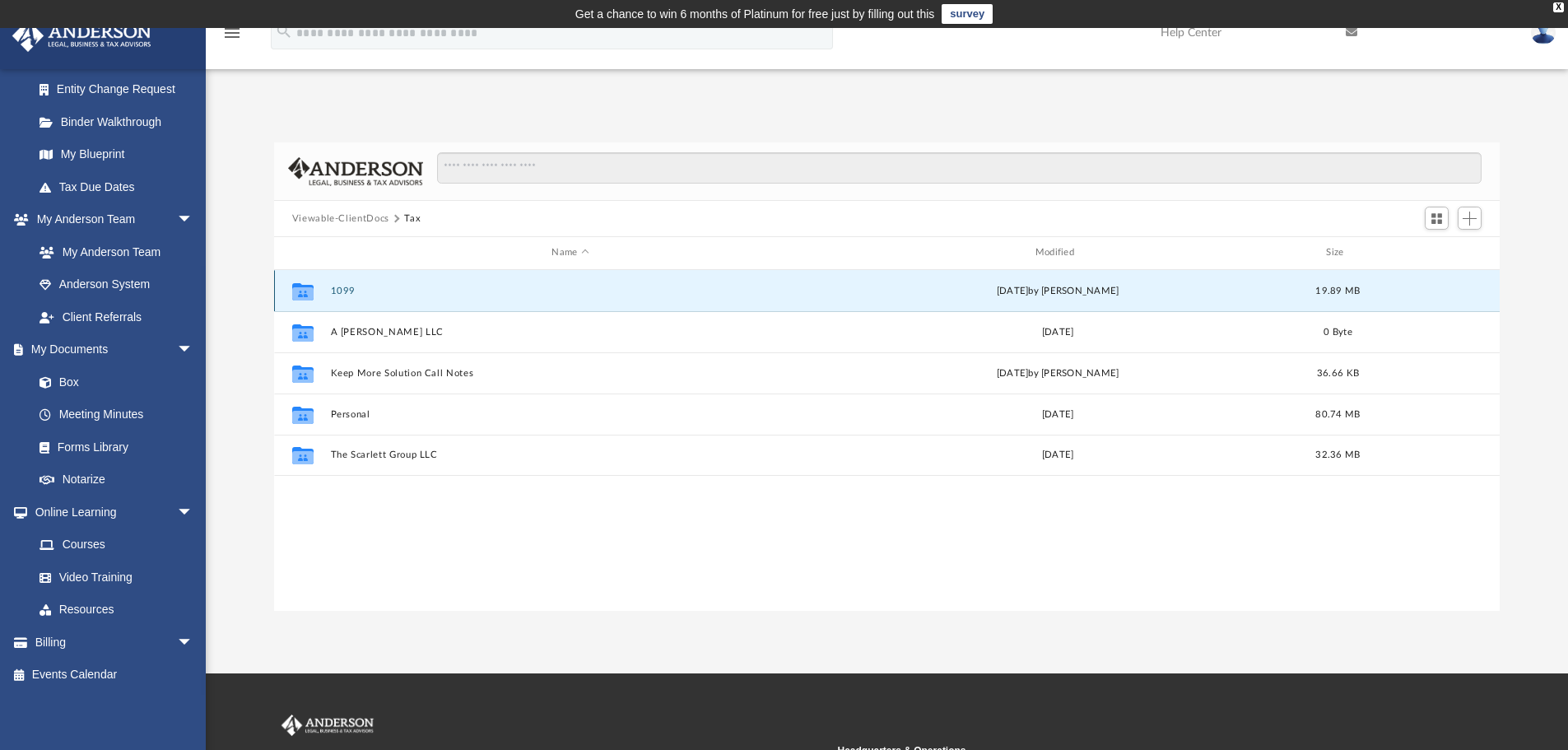
click at [377, 291] on button "1099" at bounding box center [569, 291] width 480 height 11
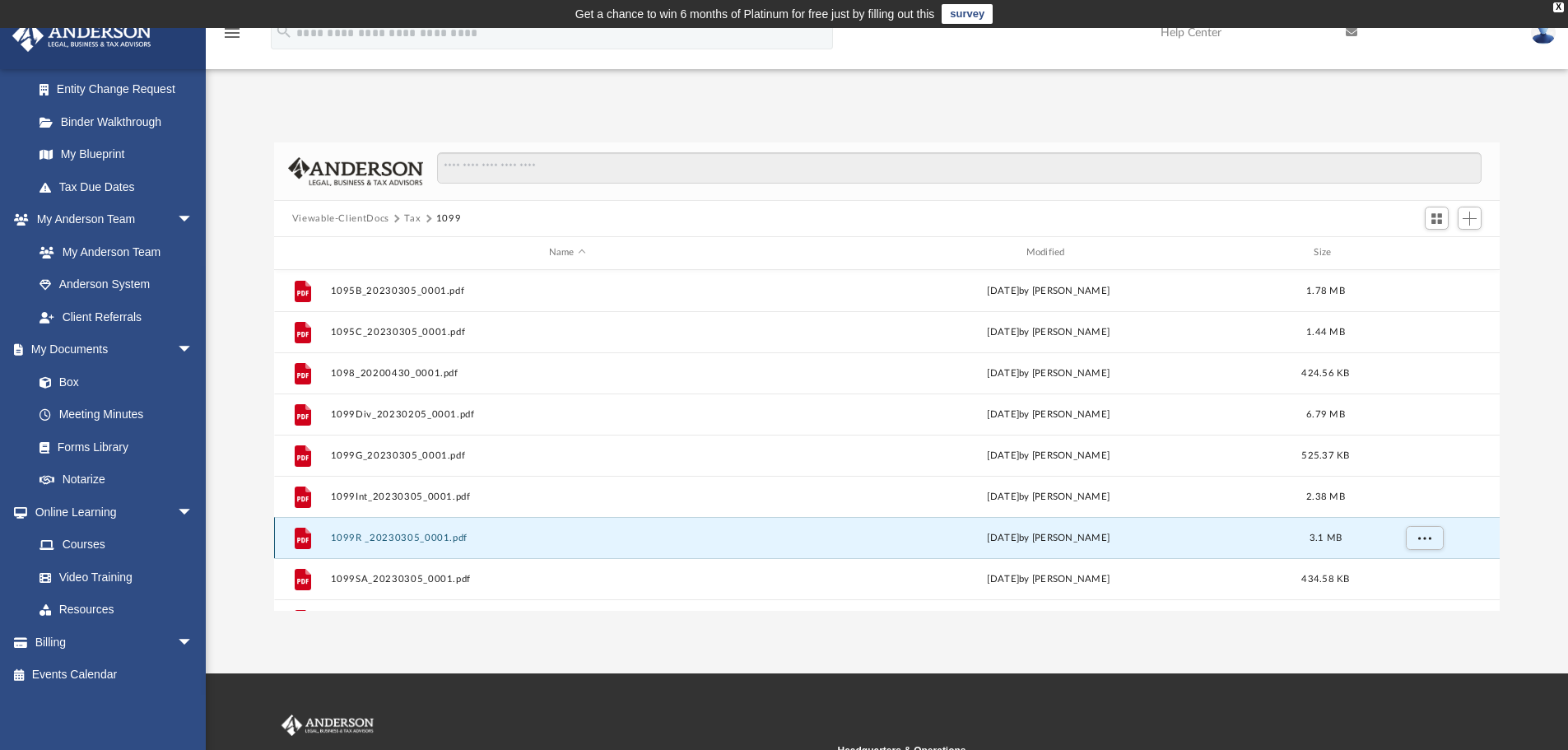
click at [403, 532] on button "1099R _20230305_0001.pdf" at bounding box center [567, 538] width 474 height 11
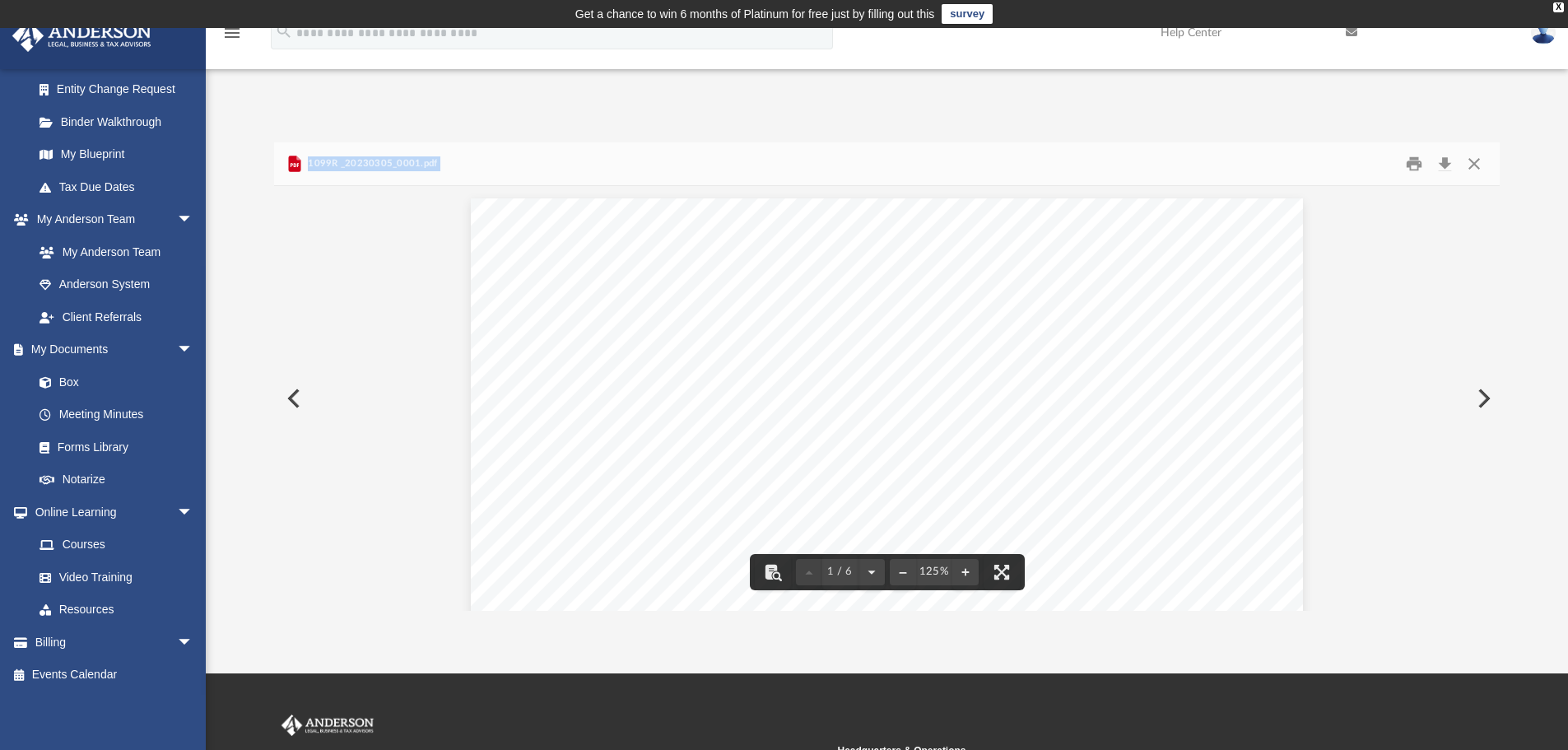
click at [292, 398] on button "Preview" at bounding box center [292, 398] width 36 height 46
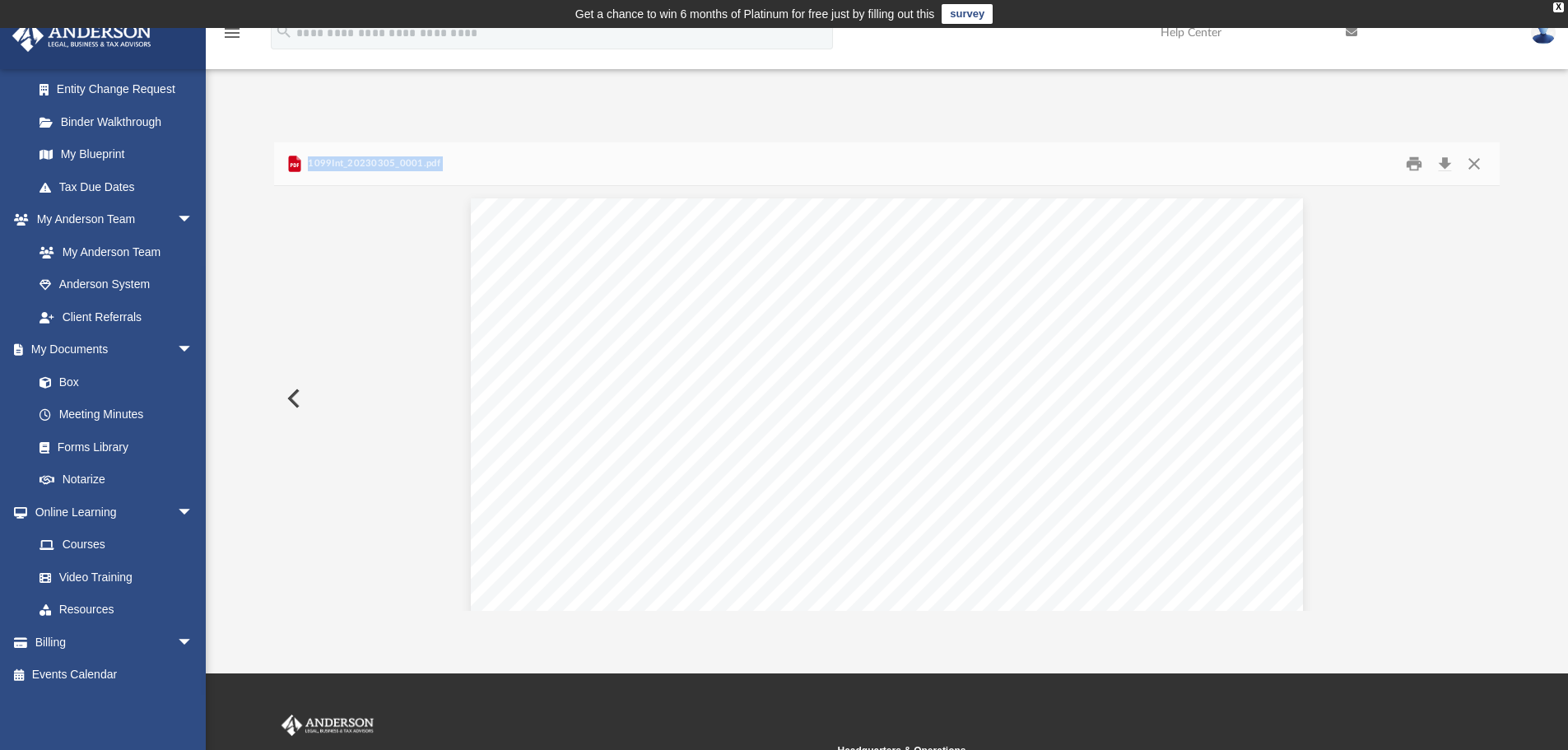
click at [292, 398] on button "Preview" at bounding box center [292, 398] width 36 height 46
